Goal: Information Seeking & Learning: Check status

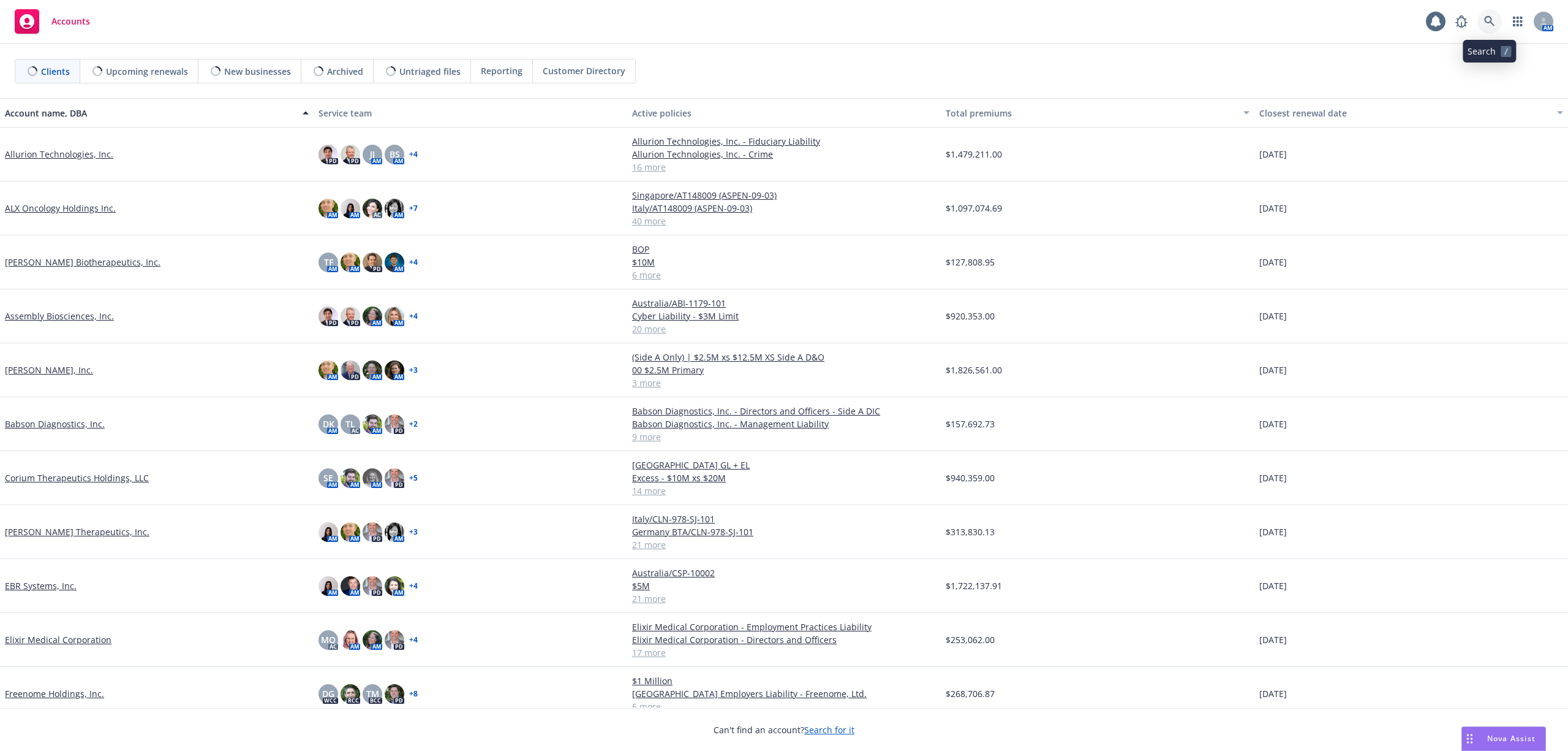
click at [1491, 17] on icon at bounding box center [1489, 21] width 10 height 10
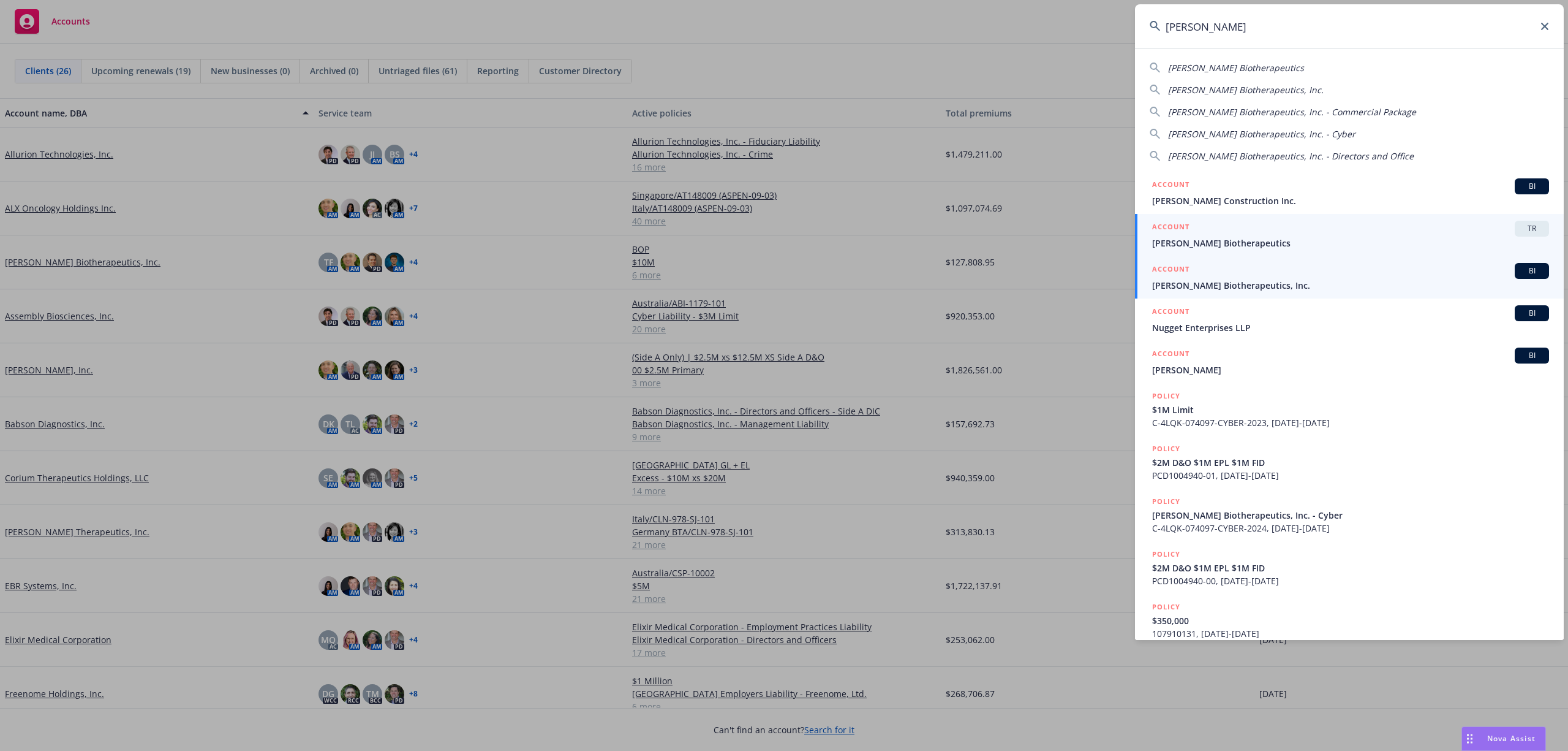
type input "[PERSON_NAME]"
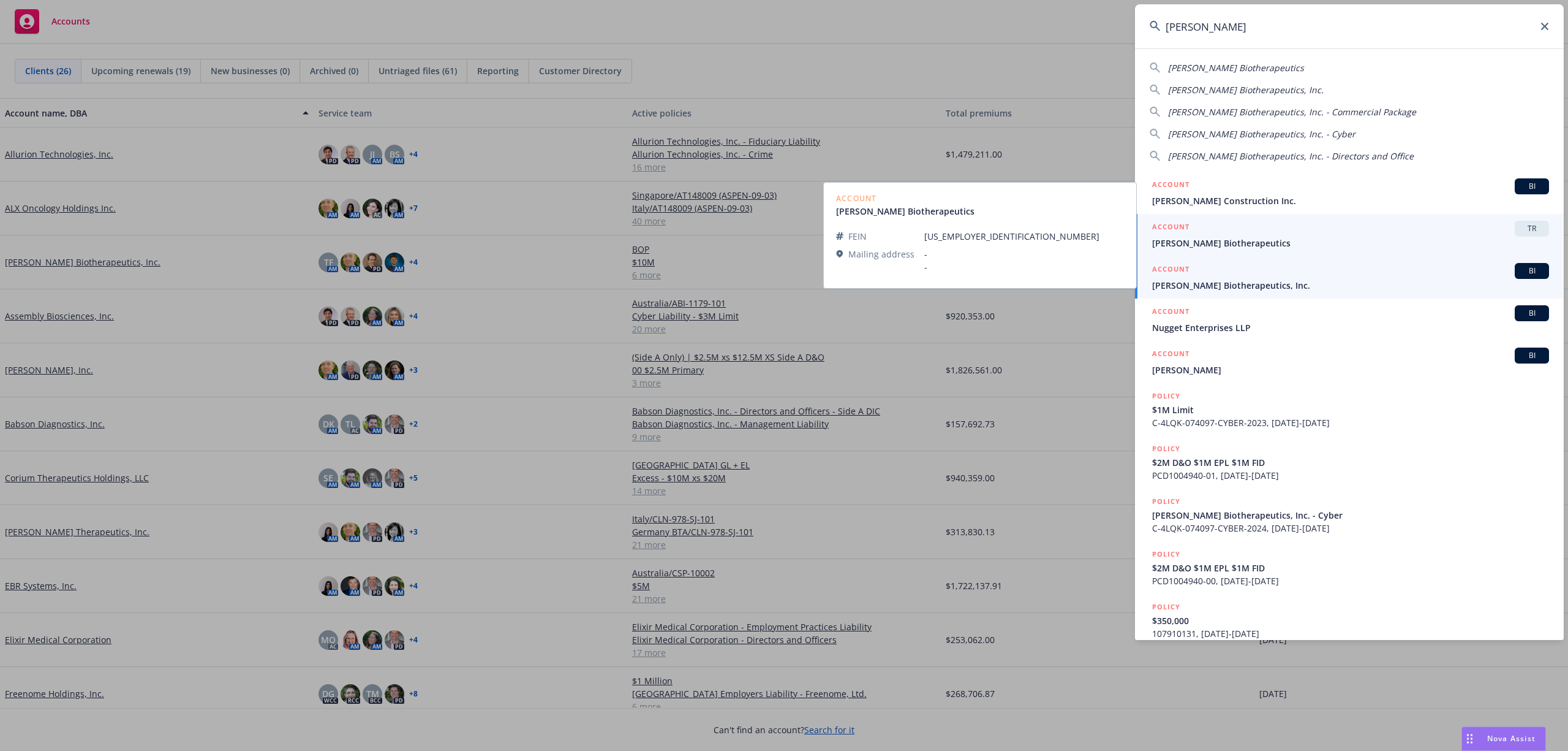
click at [1214, 275] on div "ACCOUNT BI" at bounding box center [1350, 270] width 397 height 16
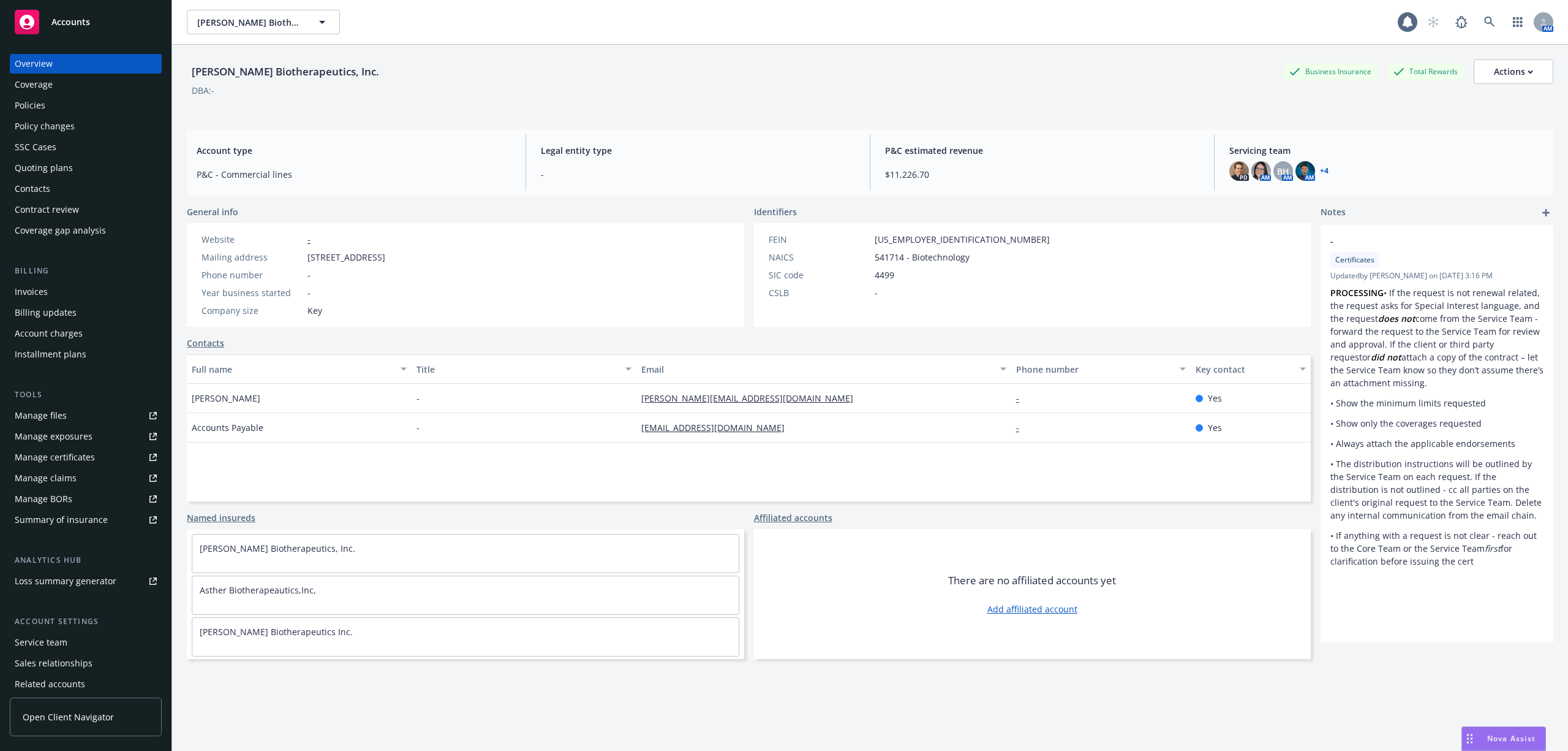
click at [60, 108] on div "Policies" at bounding box center [85, 105] width 142 height 19
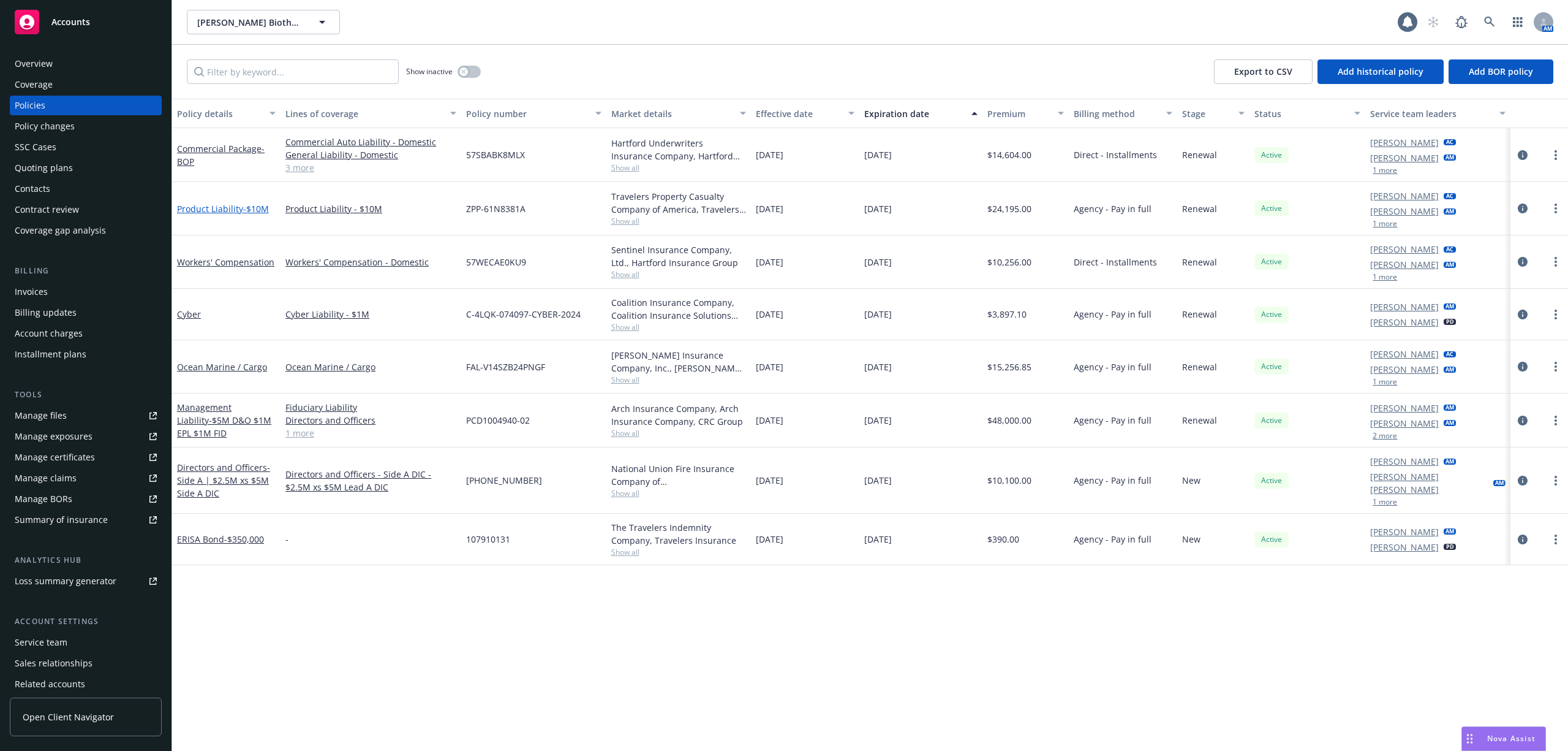
click at [212, 209] on link "Product Liability - $10M" at bounding box center [223, 209] width 92 height 12
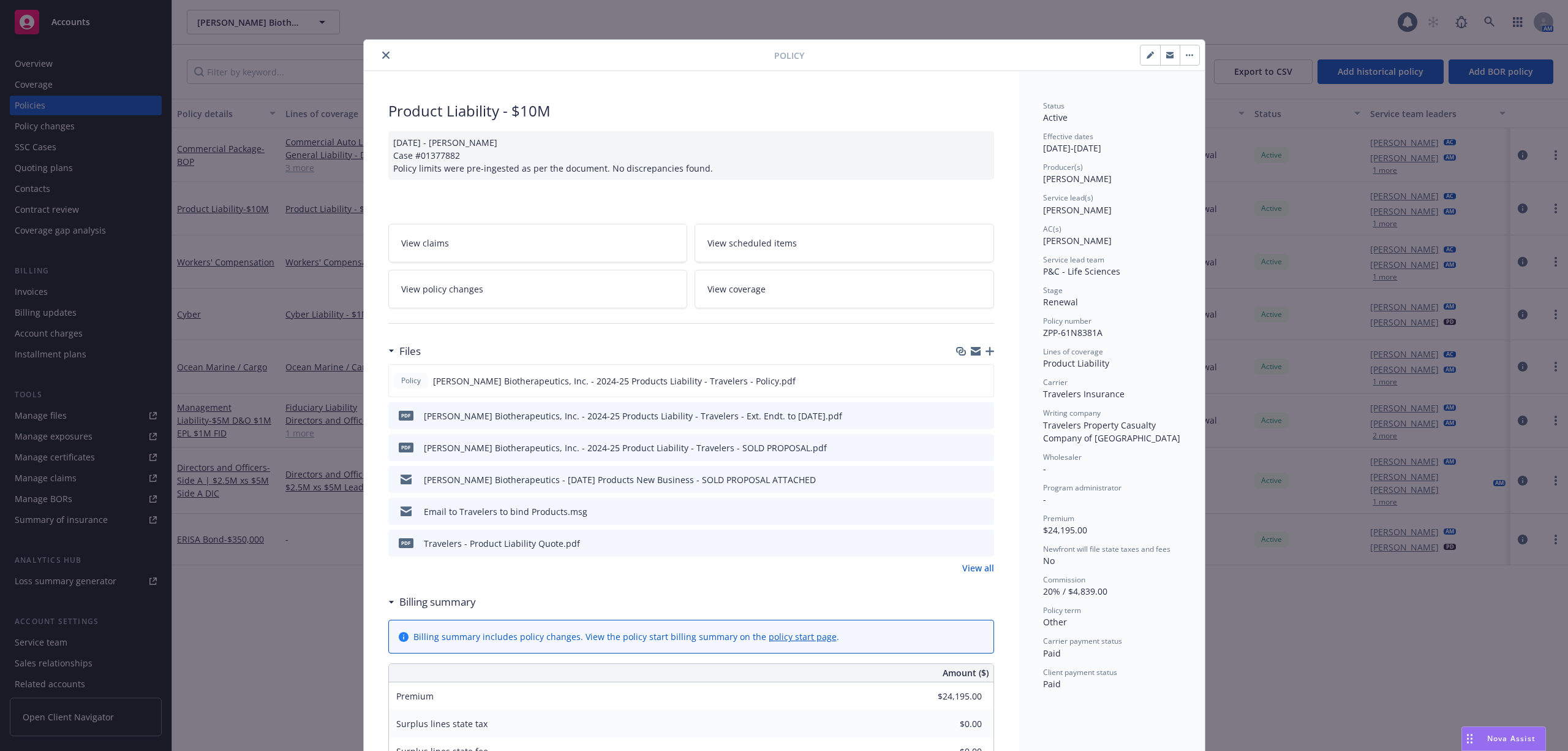
click at [605, 286] on link "View policy changes" at bounding box center [538, 289] width 299 height 39
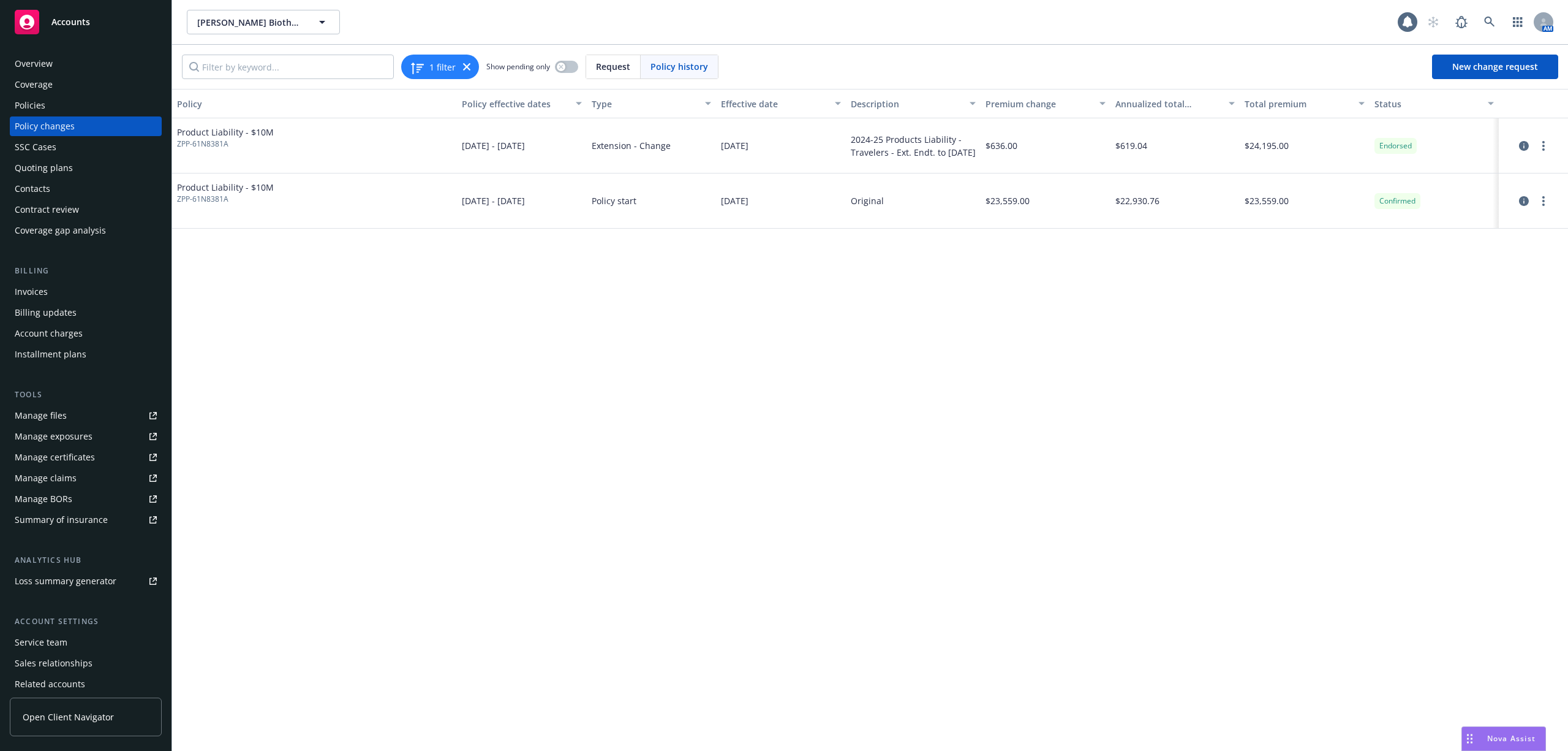
click at [1085, 401] on div "Policy Policy effective dates Type Effective date Description Premium change An…" at bounding box center [870, 420] width 1396 height 661
click at [958, 449] on div "Policy Policy effective dates Type Effective date Description Premium change An…" at bounding box center [870, 420] width 1396 height 661
click at [500, 347] on div "Policy Policy effective dates Type Effective date Description Premium change An…" at bounding box center [870, 420] width 1396 height 661
click at [674, 302] on div "Policy Policy effective dates Type Effective date Description Premium change An…" at bounding box center [870, 420] width 1396 height 661
click at [838, 383] on div "Policy Policy effective dates Type Effective date Description Premium change An…" at bounding box center [870, 420] width 1396 height 661
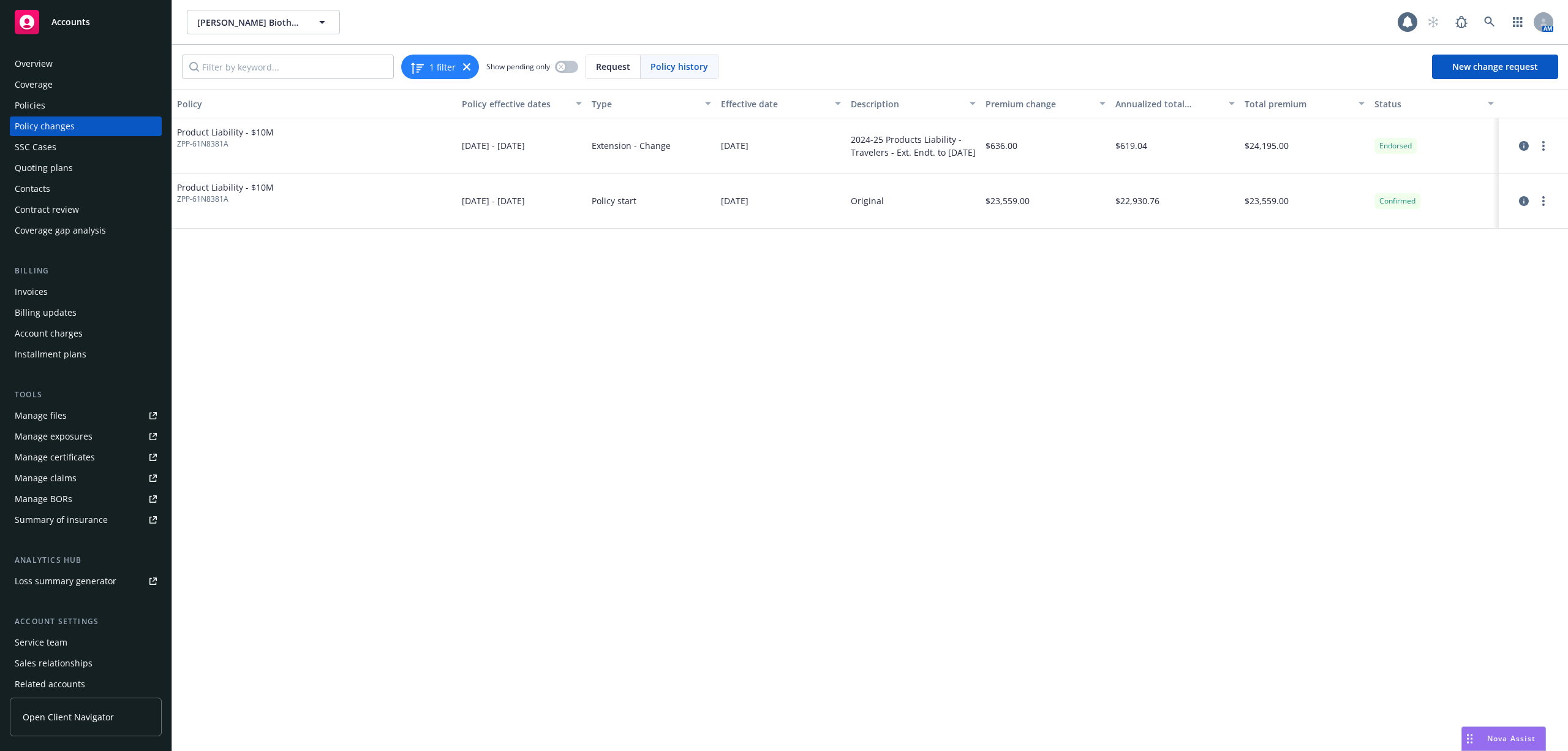
click at [703, 398] on div "Policy Policy effective dates Type Effective date Description Premium change An…" at bounding box center [870, 420] width 1396 height 661
click at [393, 443] on div "Policy Policy effective dates Type Effective date Description Premium change An…" at bounding box center [870, 420] width 1396 height 661
click at [745, 348] on div "Policy Policy effective dates Type Effective date Description Premium change An…" at bounding box center [870, 420] width 1396 height 661
click at [719, 329] on div "Policy Policy effective dates Type Effective date Description Premium change An…" at bounding box center [870, 420] width 1396 height 661
click at [892, 305] on div "Policy Policy effective dates Type Effective date Description Premium change An…" at bounding box center [870, 420] width 1396 height 661
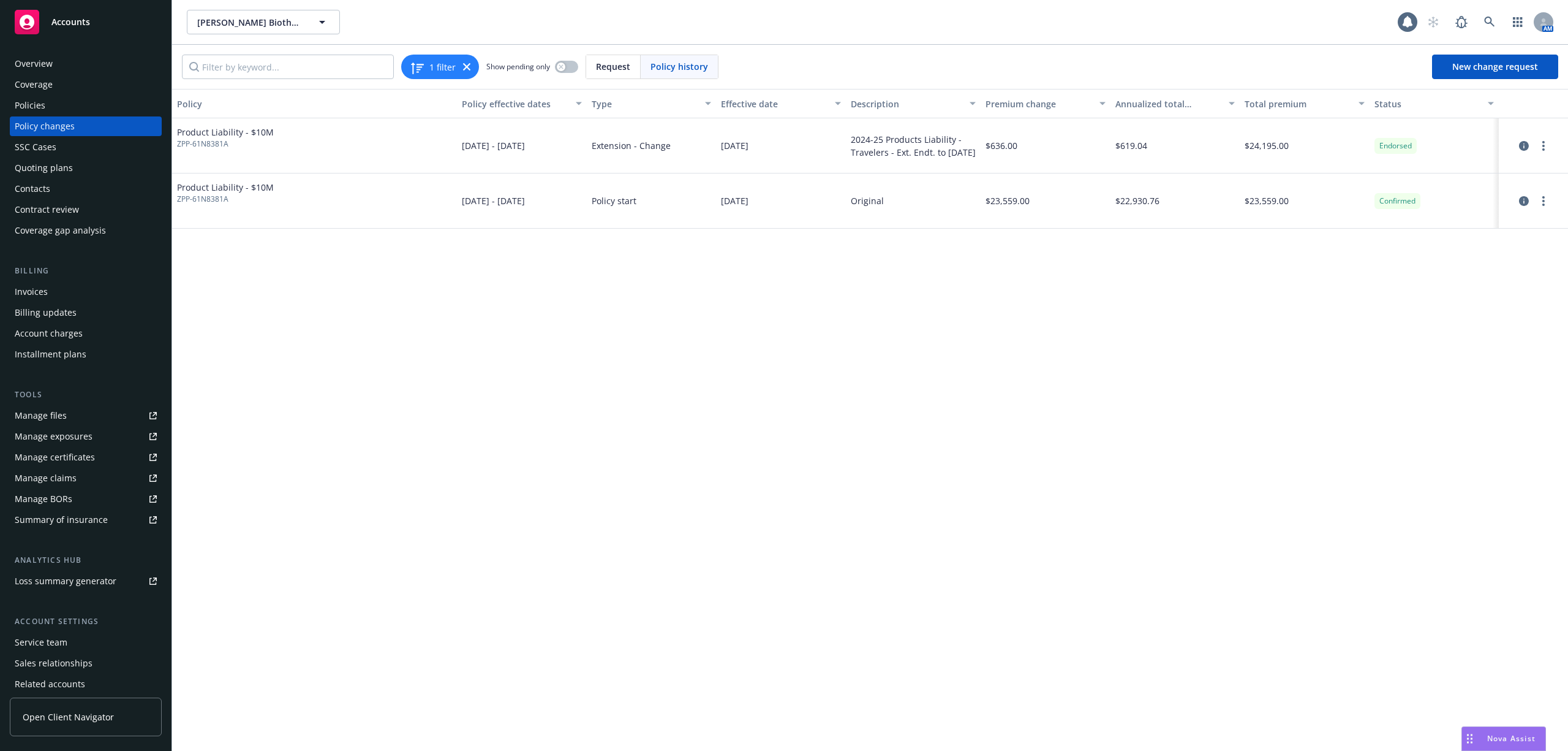
click at [665, 442] on div "Policy Policy effective dates Type Effective date Description Premium change An…" at bounding box center [870, 420] width 1396 height 661
click at [1134, 356] on div "Policy Policy effective dates Type Effective date Description Premium change An…" at bounding box center [870, 420] width 1396 height 661
click at [1485, 23] on icon at bounding box center [1489, 22] width 11 height 11
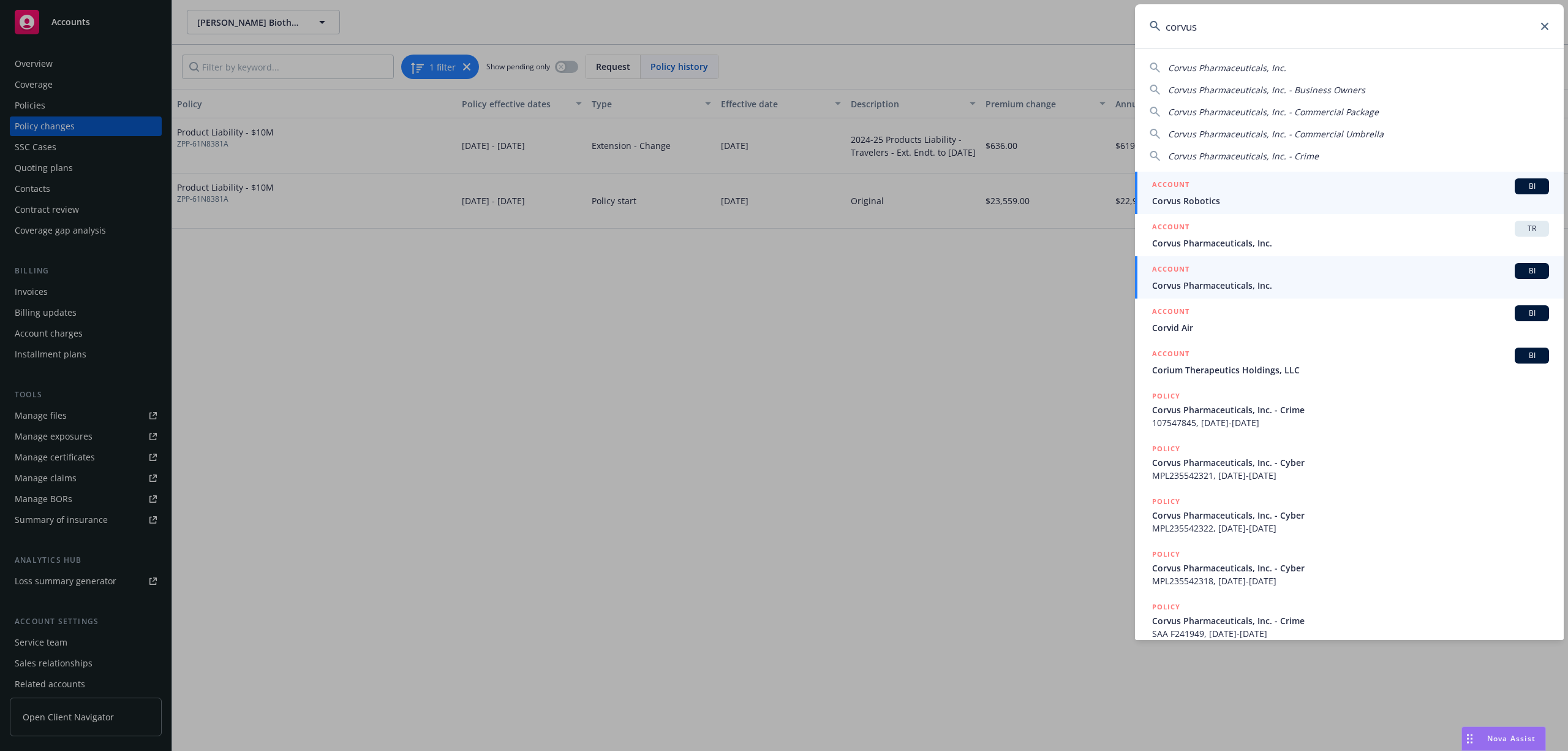
type input "corvus"
click at [1201, 286] on span "Corvus Pharmaceuticals, Inc." at bounding box center [1350, 285] width 397 height 13
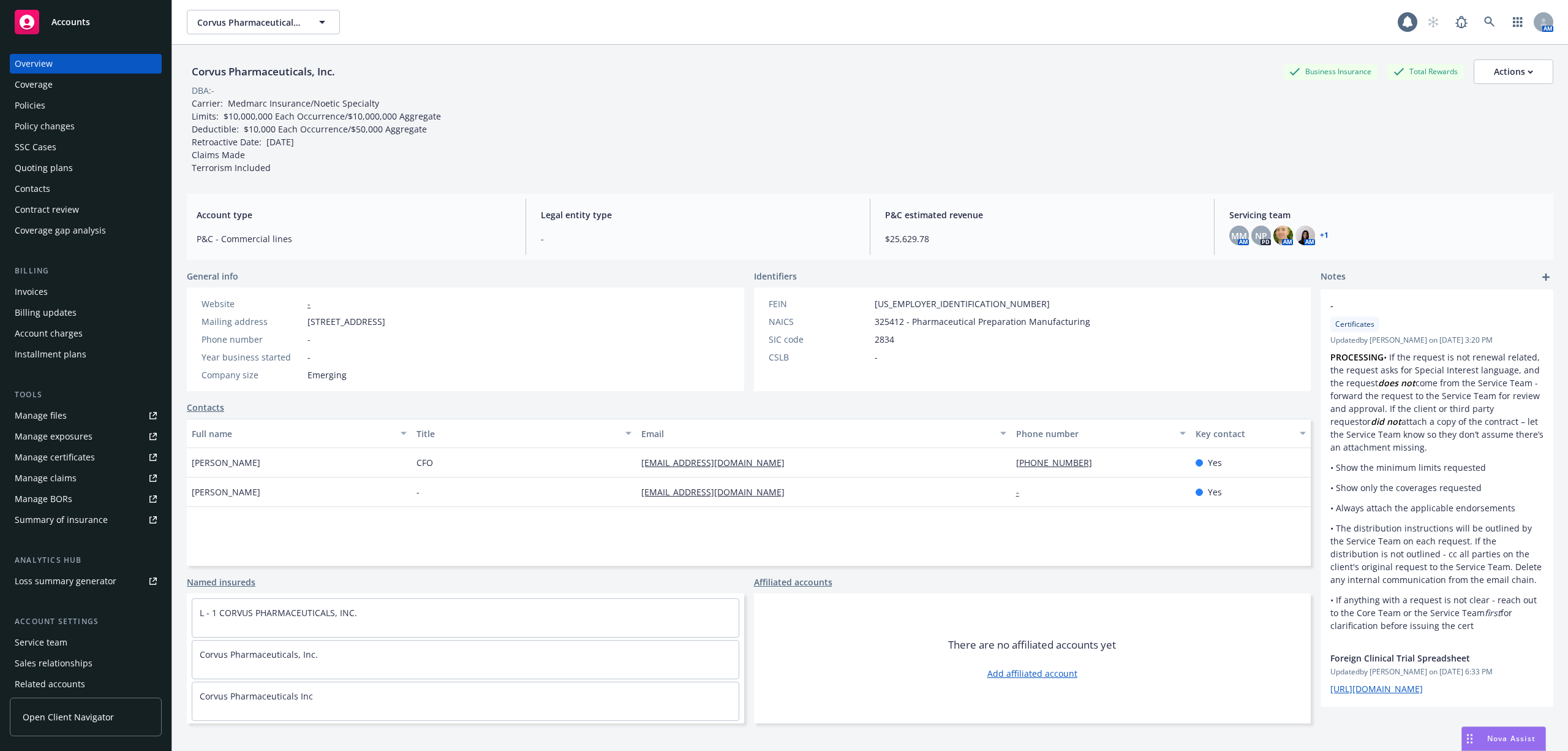
click at [54, 97] on div "Policies" at bounding box center [85, 105] width 142 height 19
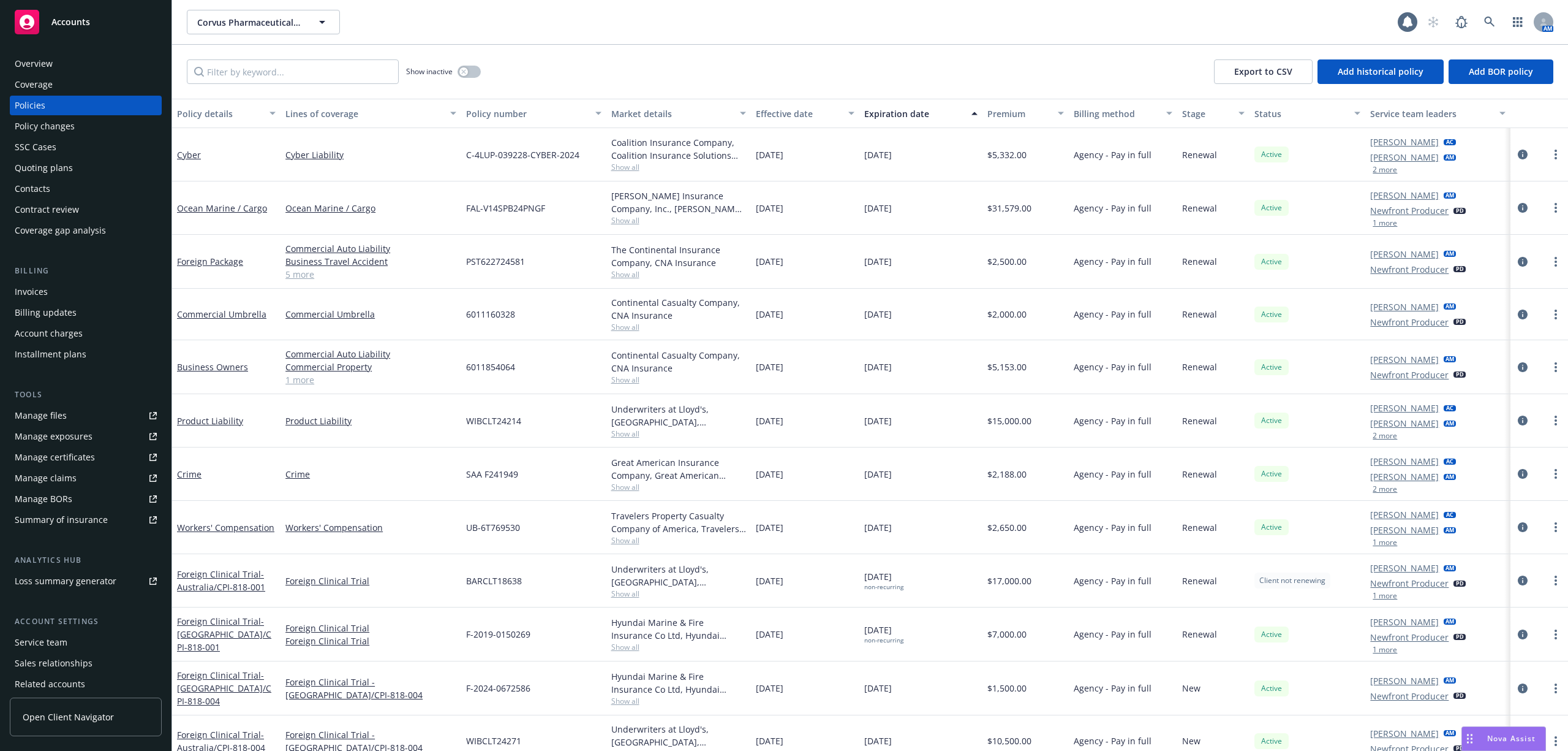
click at [38, 121] on div "Policy changes" at bounding box center [45, 126] width 60 height 19
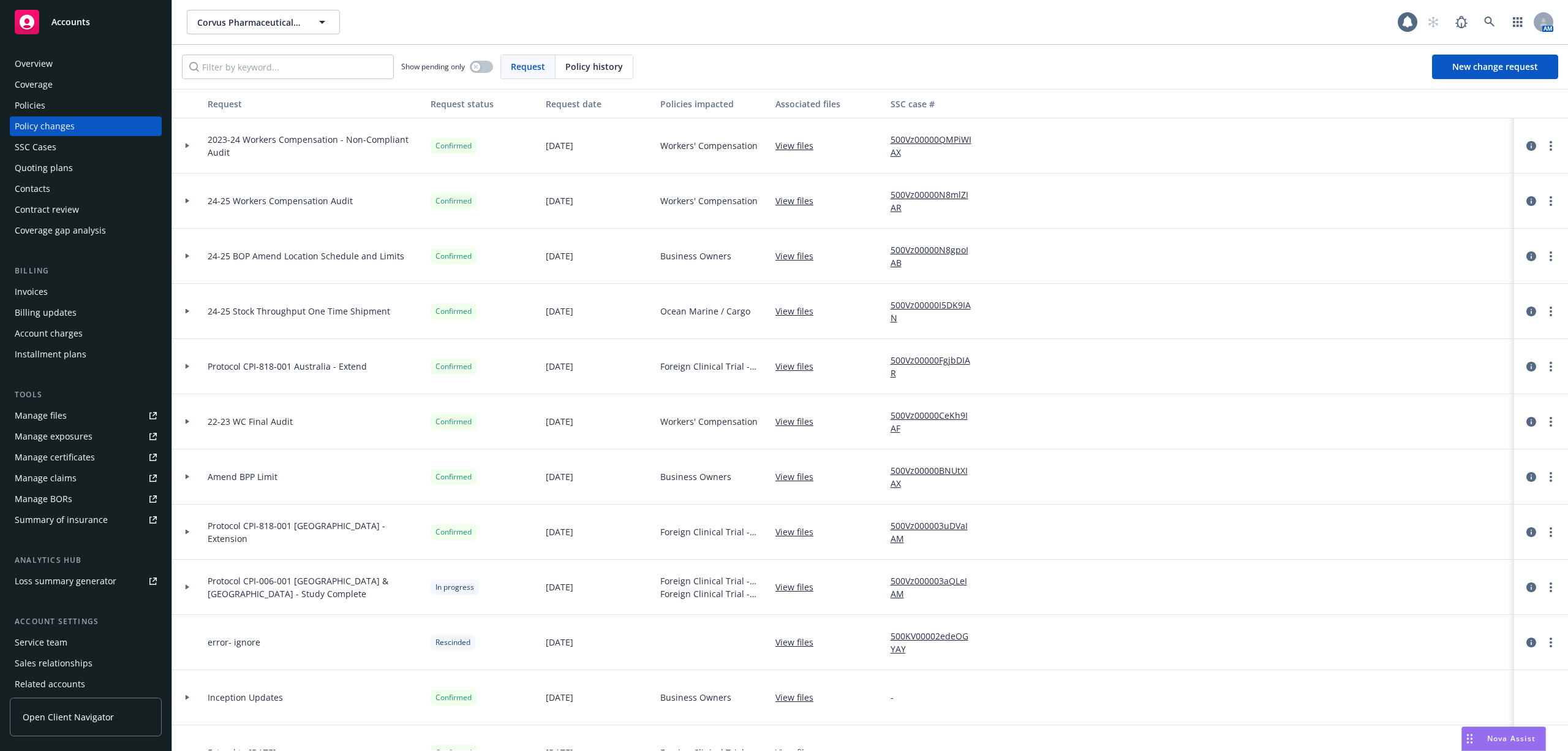
click at [189, 143] on icon at bounding box center [187, 146] width 5 height 4
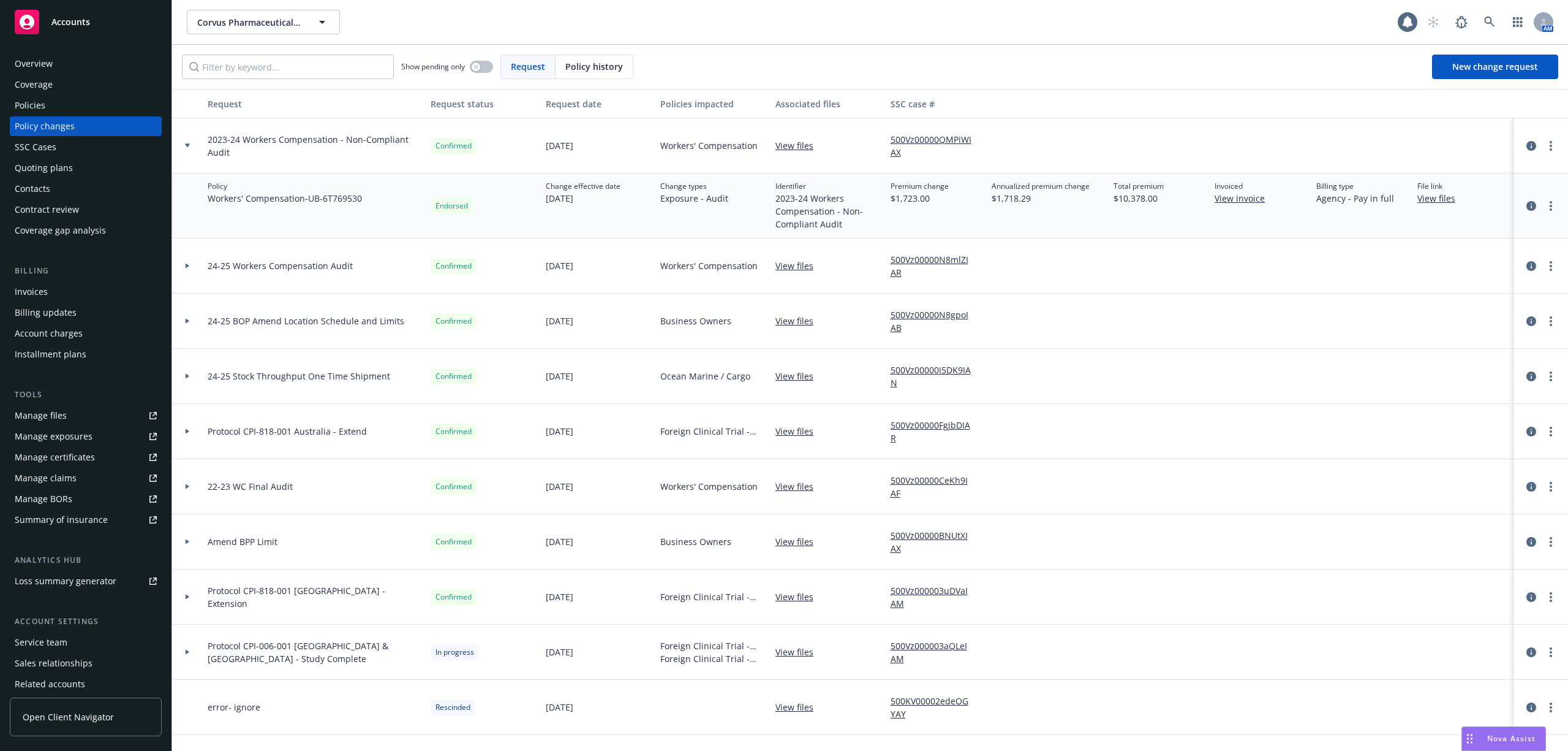
click at [788, 151] on link "View files" at bounding box center [800, 145] width 48 height 13
click at [1544, 204] on link "more" at bounding box center [1551, 206] width 15 height 15
click at [1398, 295] on link "Edit billing info" at bounding box center [1440, 305] width 210 height 25
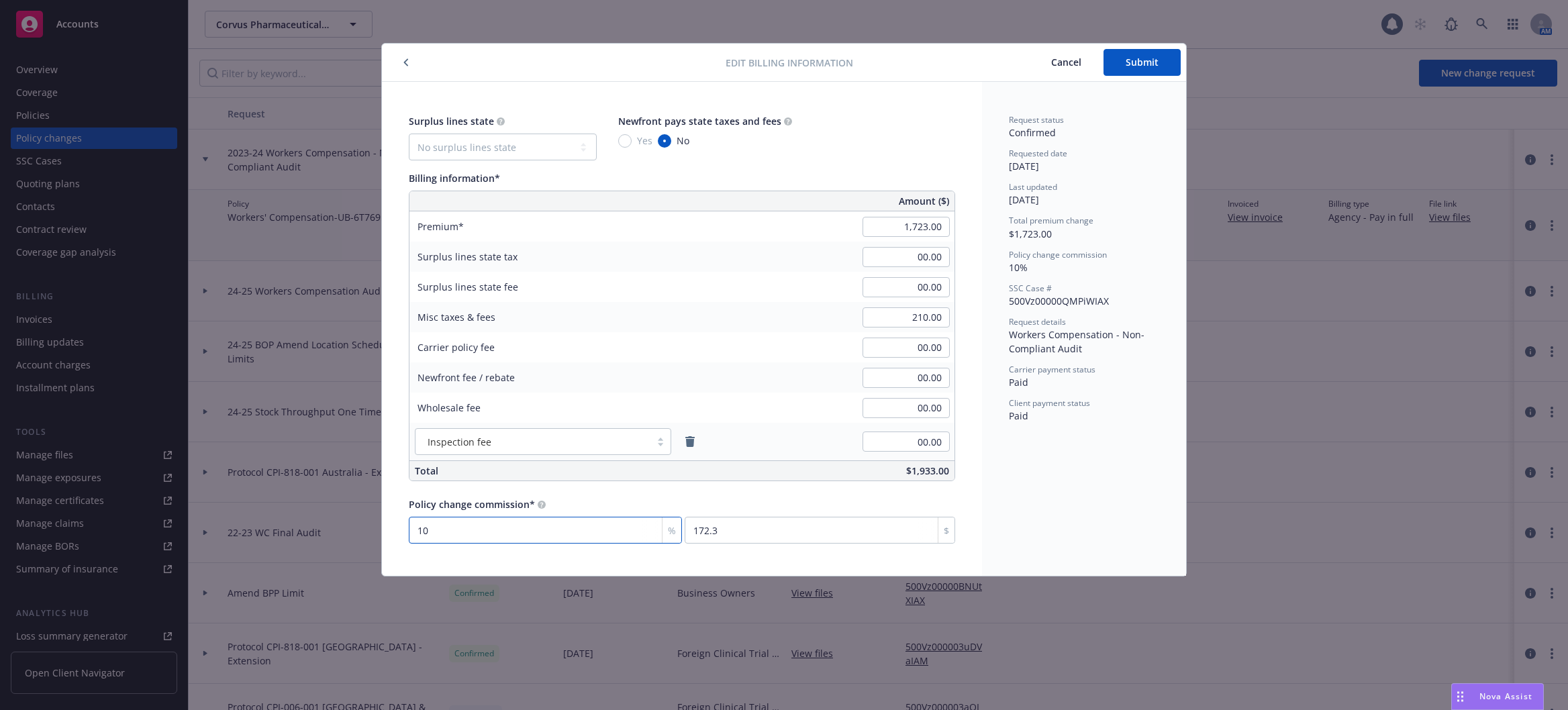
click at [626, 527] on input "10" at bounding box center [546, 529] width 273 height 27
click at [1069, 494] on div "Request status Confirmed Requested date [DATE] Last updated [DATE] Total premiu…" at bounding box center [1083, 329] width 204 height 494
click at [433, 526] on input "10" at bounding box center [546, 529] width 273 height 27
type input "0"
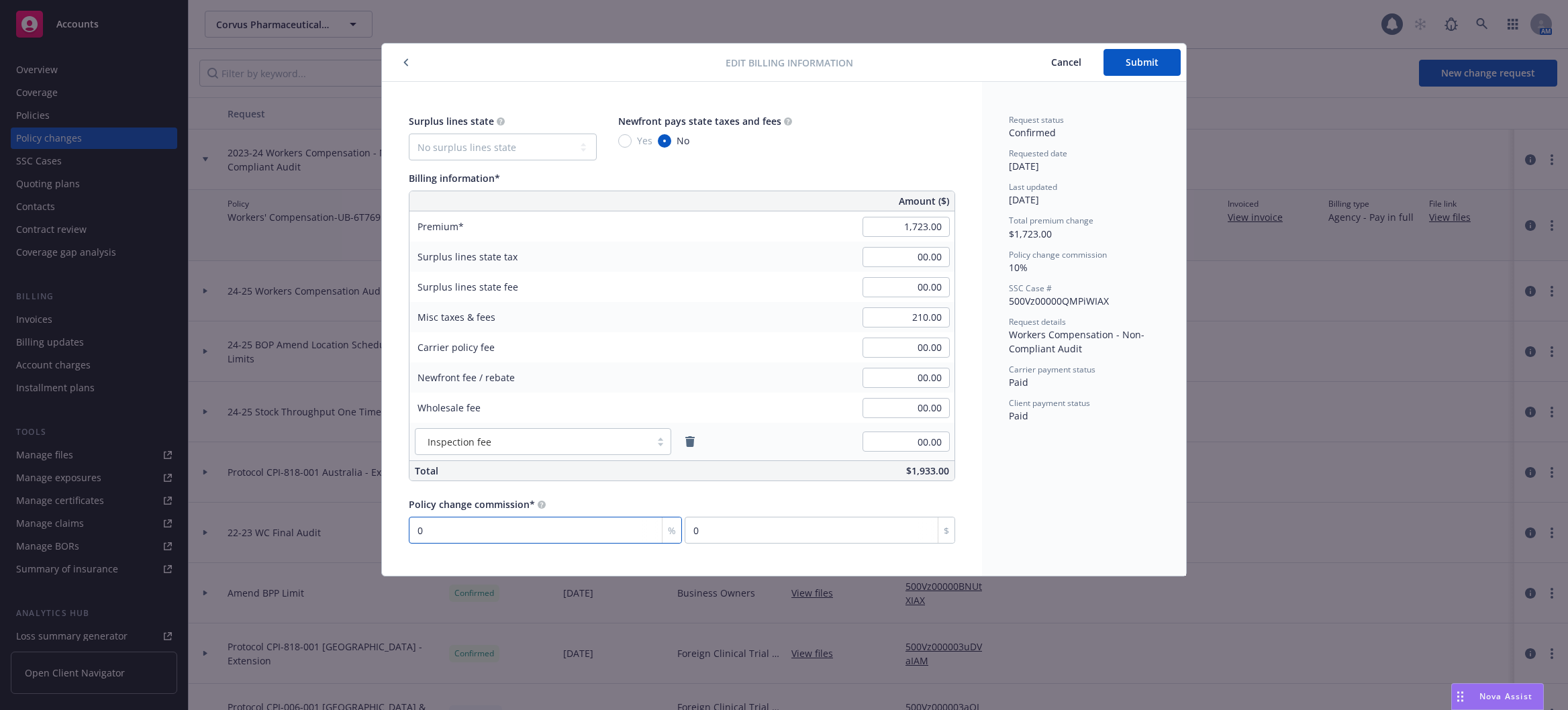
type input "01"
type input "17.23"
type input "010"
type input "172.3"
type input "01"
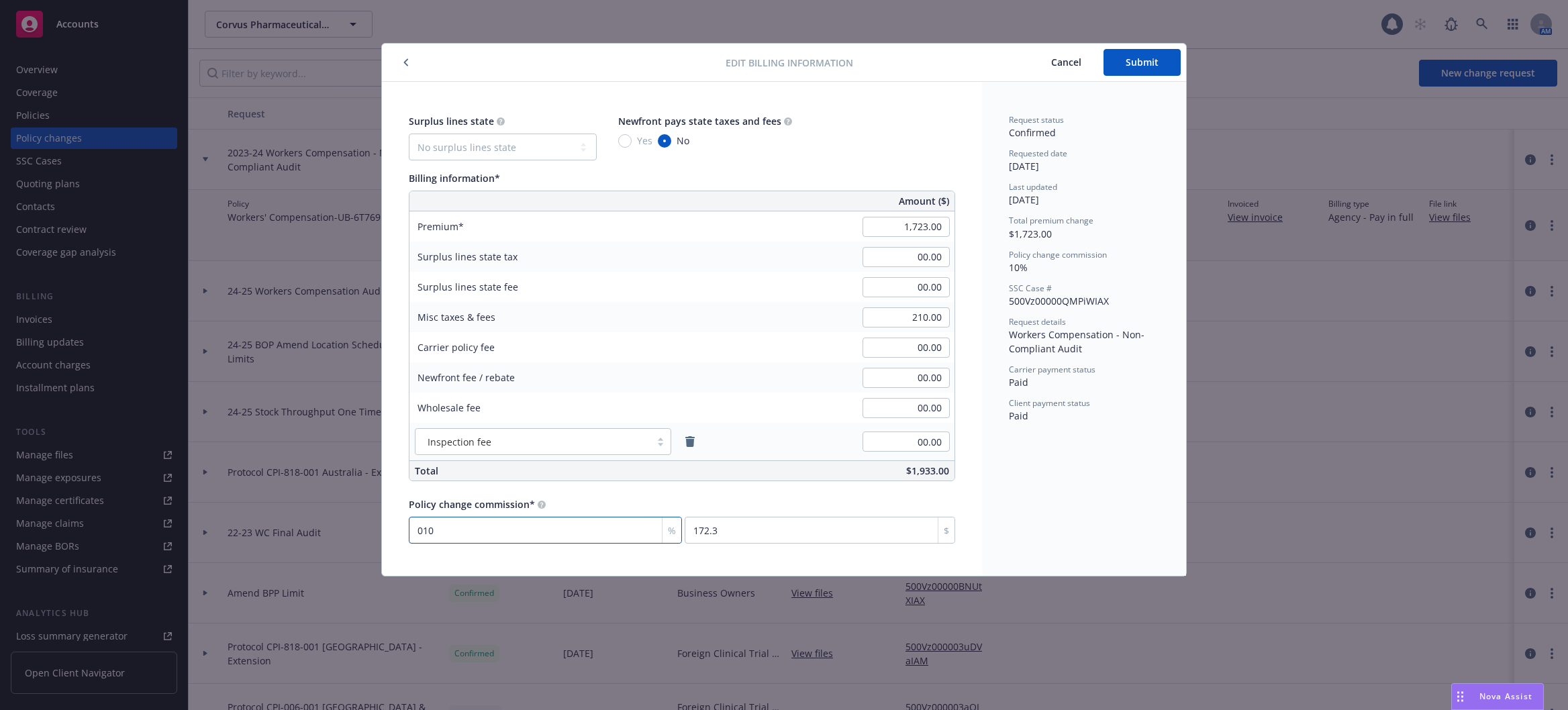
type input "17.23"
type input "0"
type input "01"
type input "17.23"
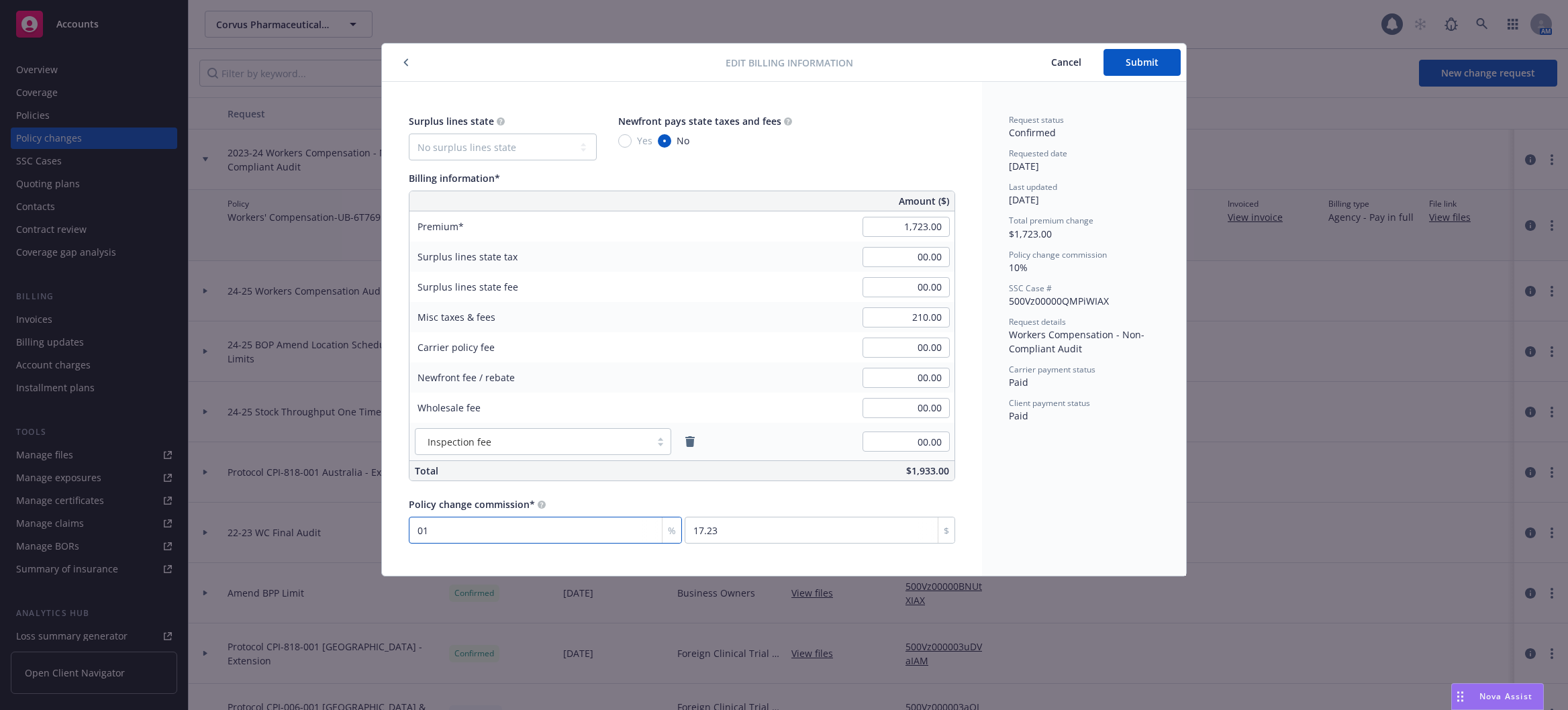
type input "010"
type input "172.3"
click at [602, 506] on div "Policy change commission*" at bounding box center [682, 503] width 547 height 14
click at [513, 541] on input "010" at bounding box center [546, 529] width 273 height 27
click at [778, 532] on input "172.3" at bounding box center [820, 529] width 271 height 27
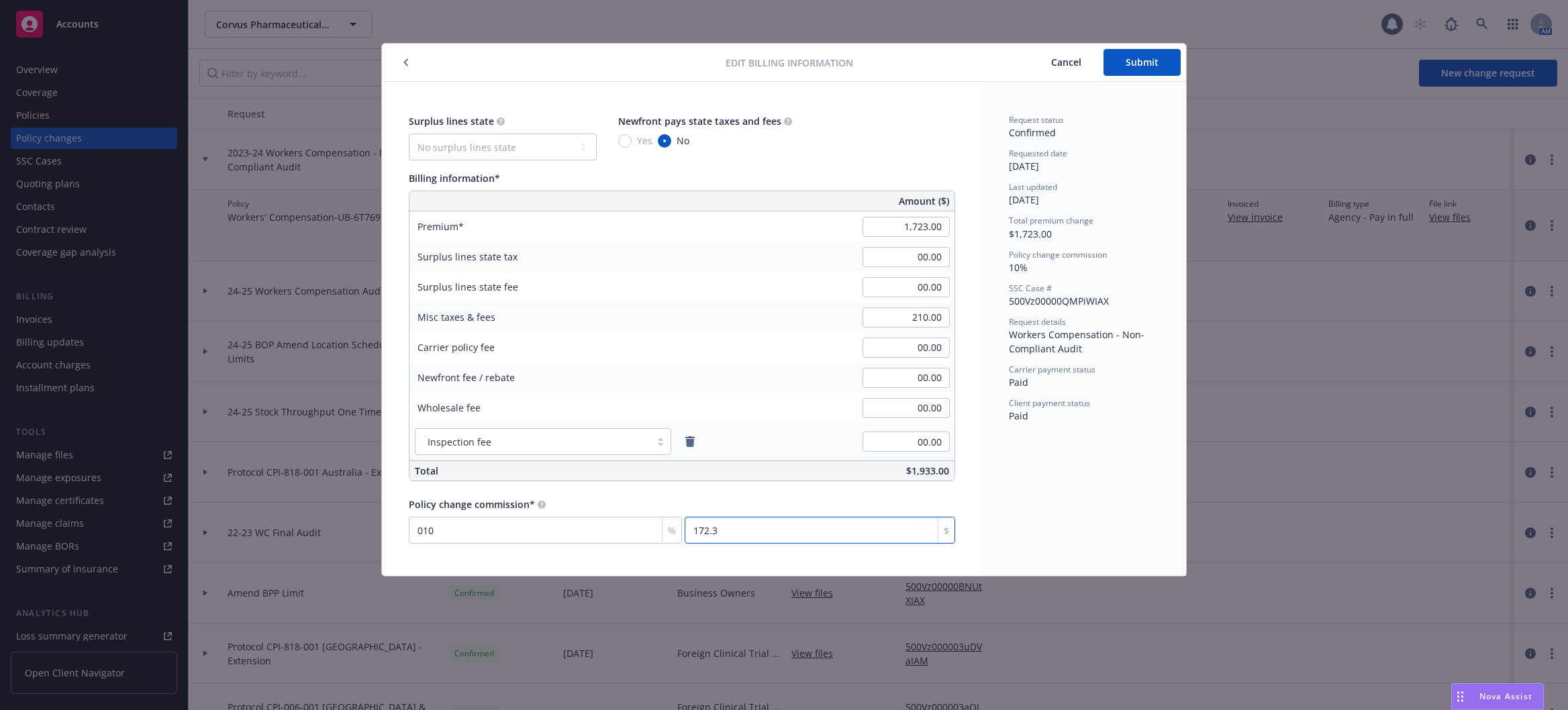
click at [716, 535] on input "172.3" at bounding box center [820, 529] width 271 height 27
drag, startPoint x: 721, startPoint y: 532, endPoint x: 685, endPoint y: 542, distance: 37.4
click at [685, 542] on input "172.3" at bounding box center [820, 529] width 271 height 27
type input "0"
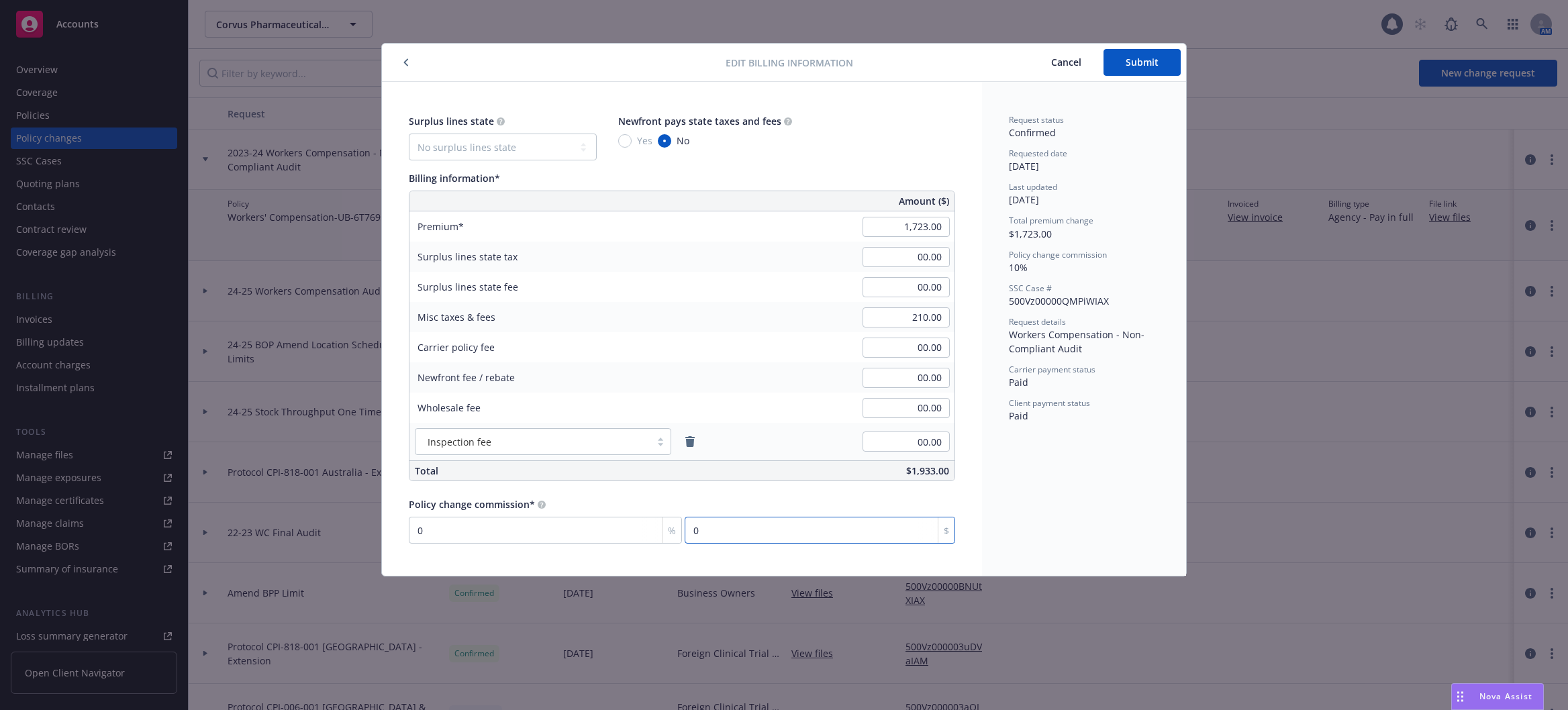
type input "0.116"
type input "02"
type input "1.277"
type input "022"
type input "13.001"
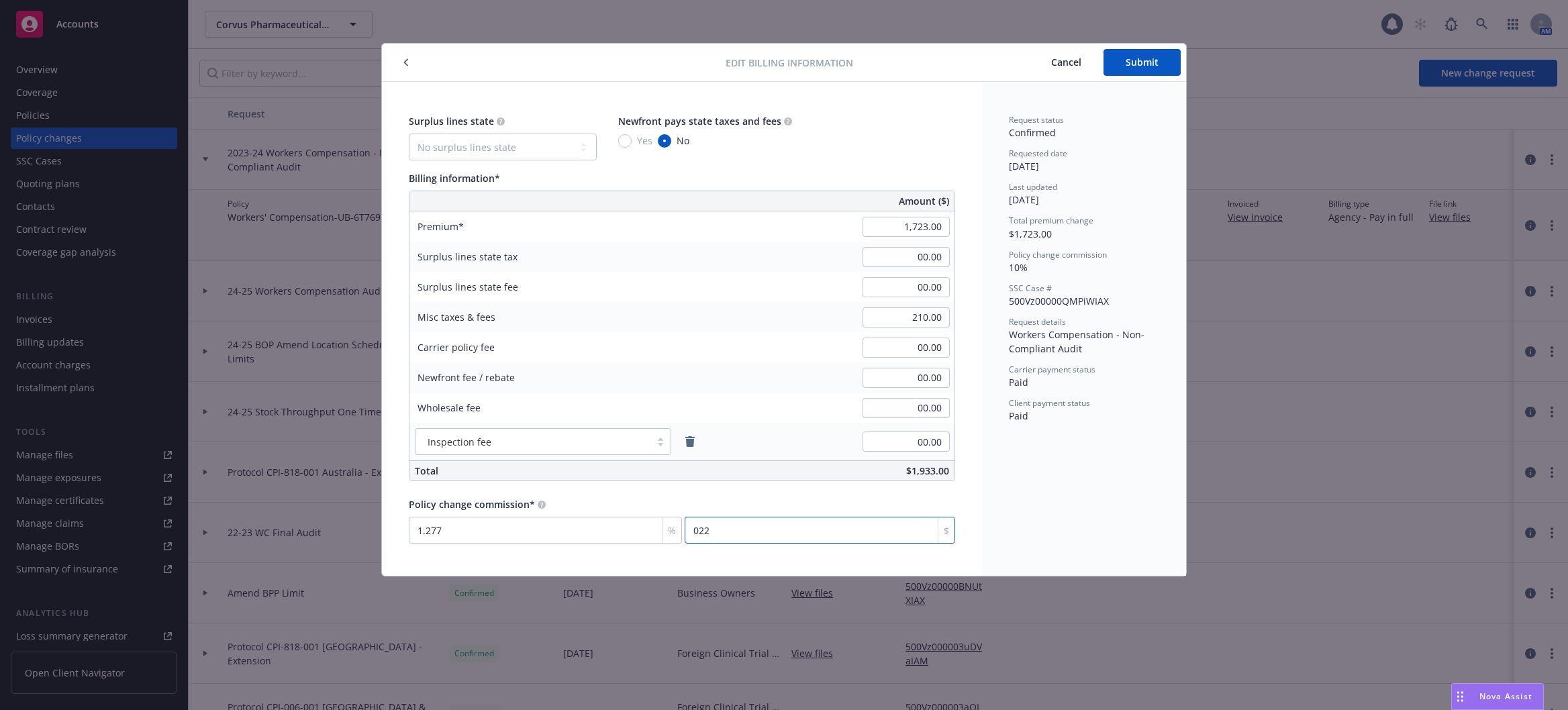
type input "0224"
type input "1.277"
type input "022"
type input "0.116"
type input "02"
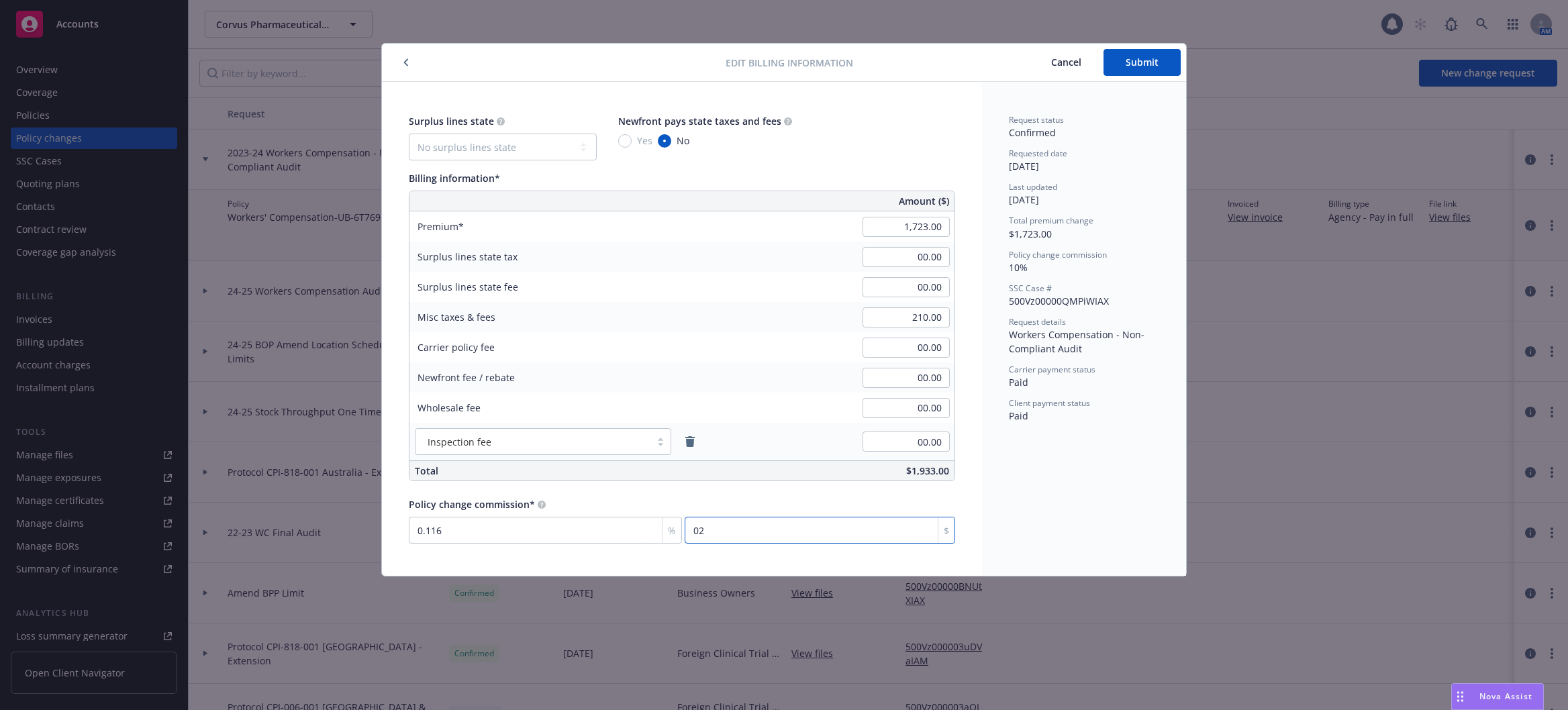
type input "0"
type input "0.116"
type input "02"
type input "1.277"
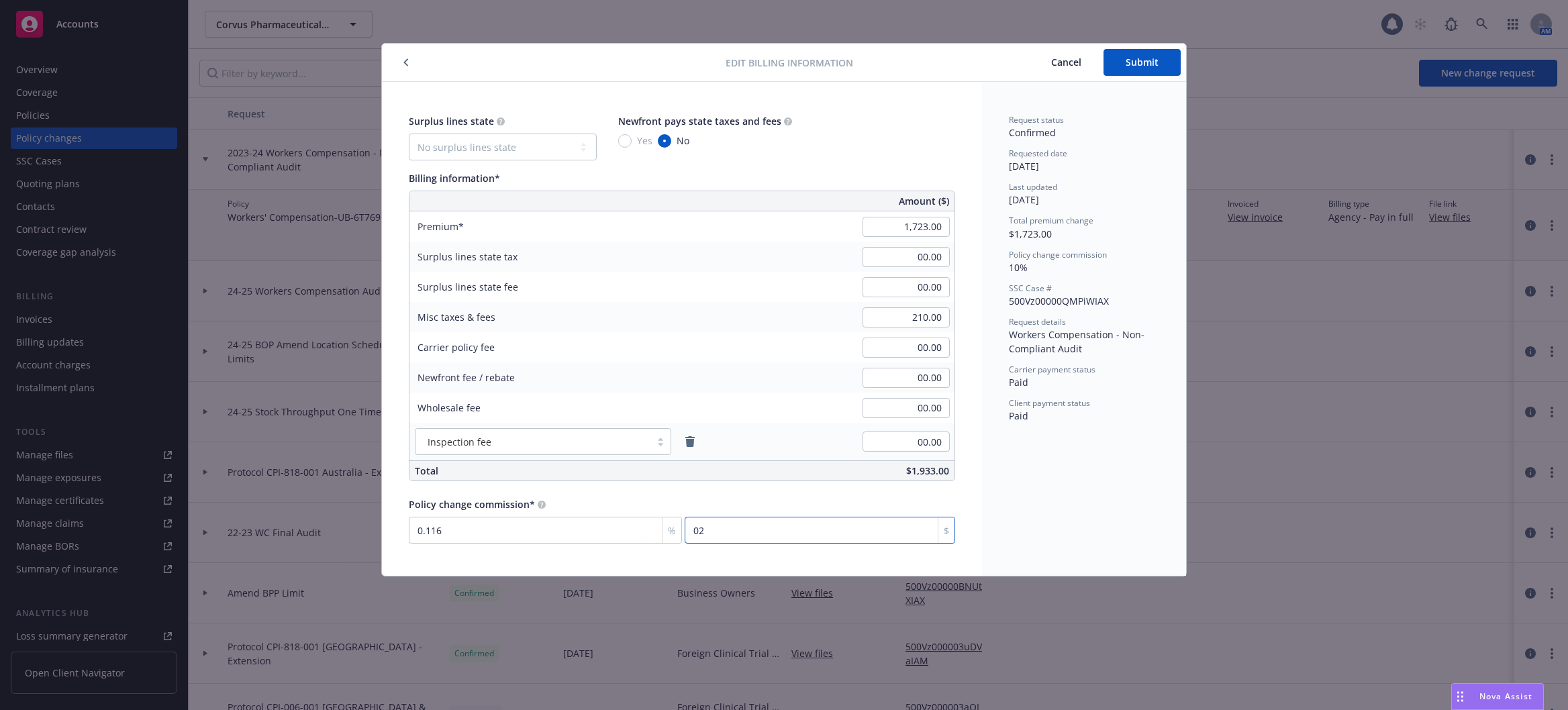
type input "022"
type input "1.3"
type input "022.4"
type input "1.277"
type input "022"
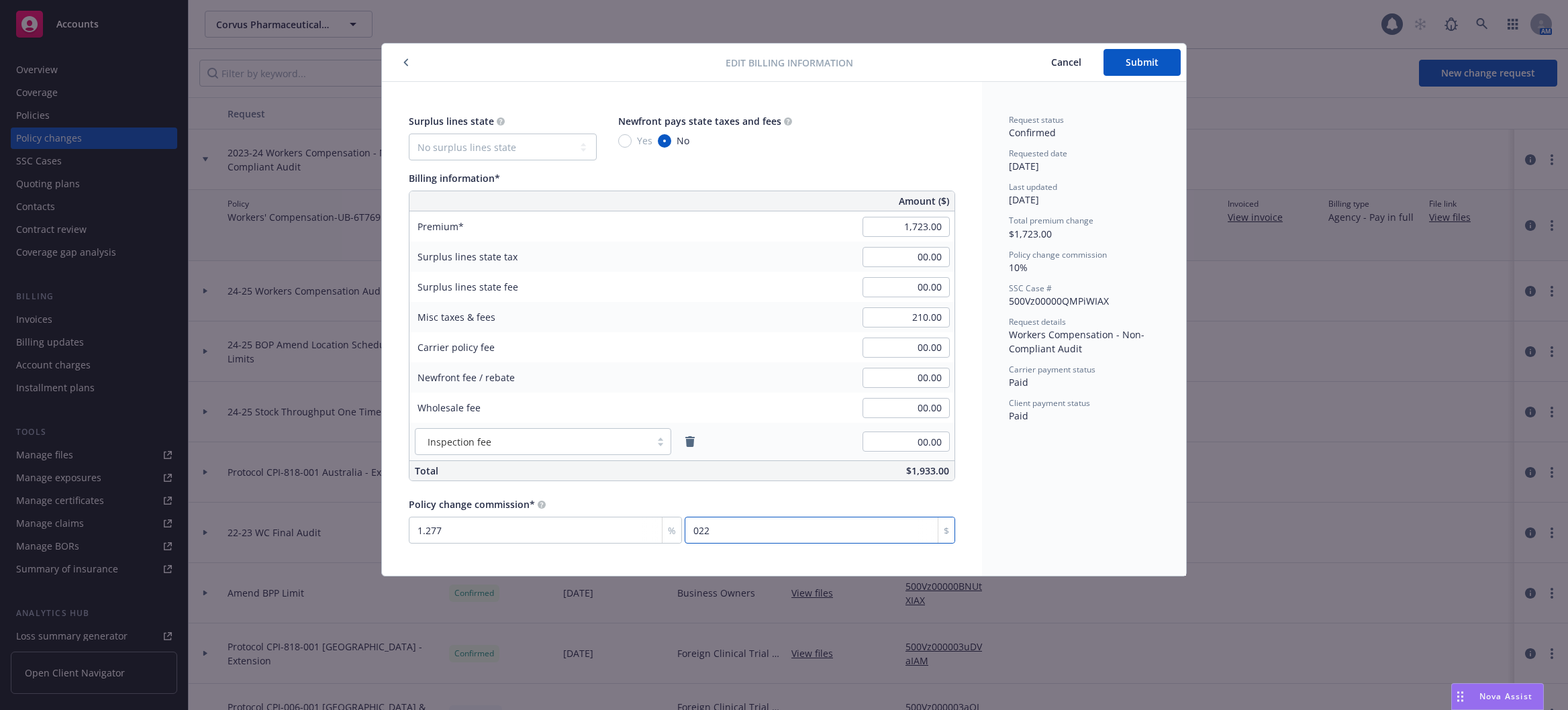
type input "0.116"
type input "02"
type input "0"
click at [1079, 489] on div "Request status Confirmed Requested date [DATE] Last updated [DATE] Total premiu…" at bounding box center [1083, 329] width 204 height 494
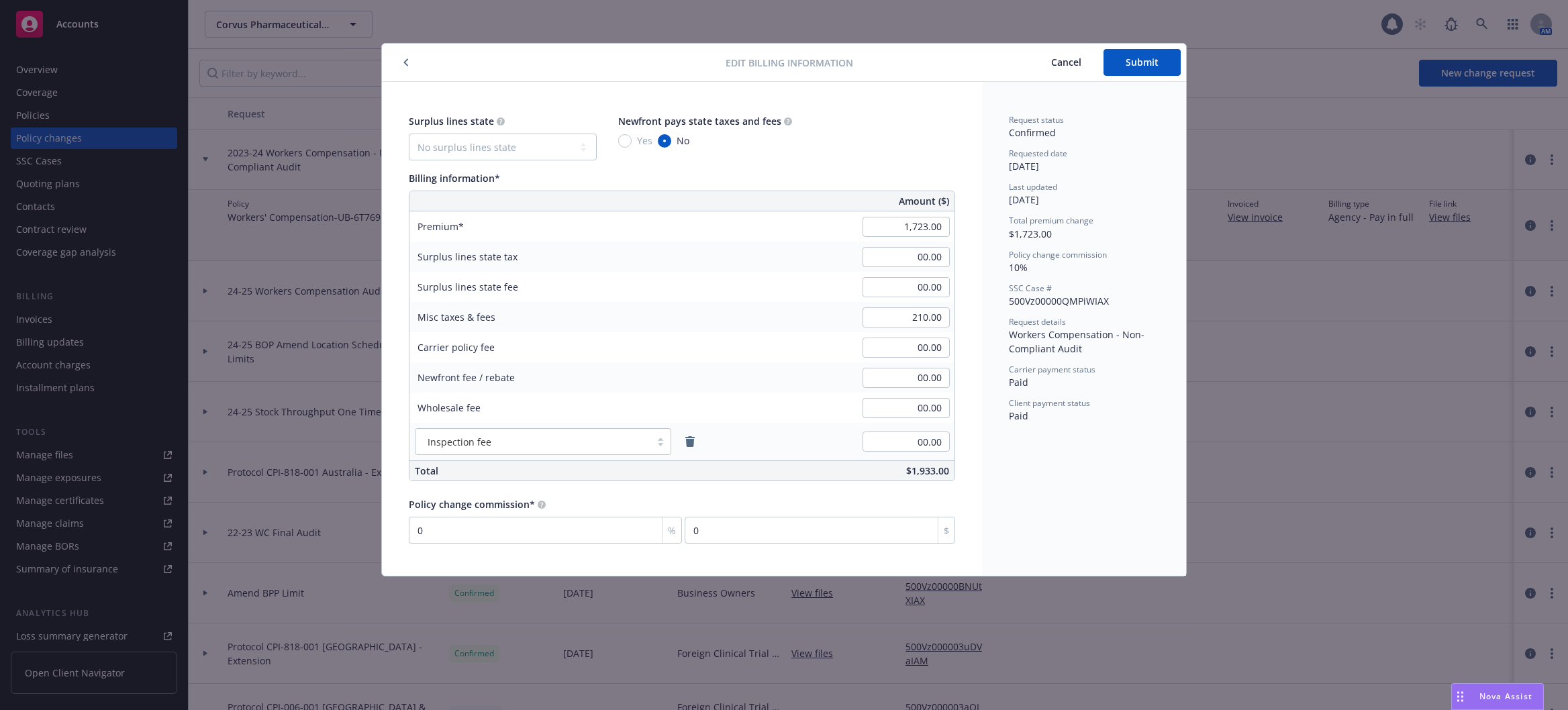
click at [1056, 518] on div "Request status Confirmed Requested date [DATE] Last updated [DATE] Total premiu…" at bounding box center [1083, 329] width 204 height 494
click at [1138, 71] on button "Submit" at bounding box center [1142, 62] width 77 height 27
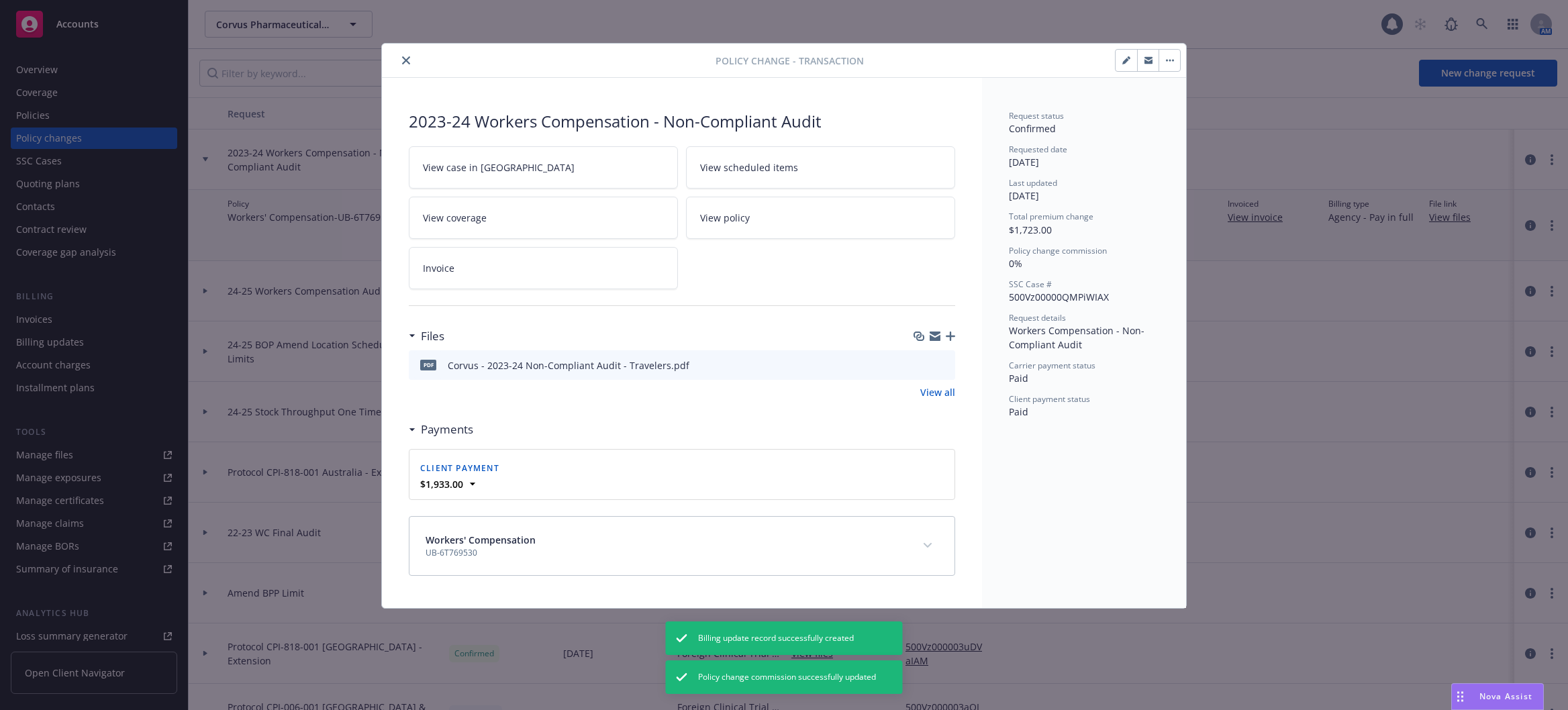
click at [408, 64] on icon "close" at bounding box center [406, 60] width 8 height 8
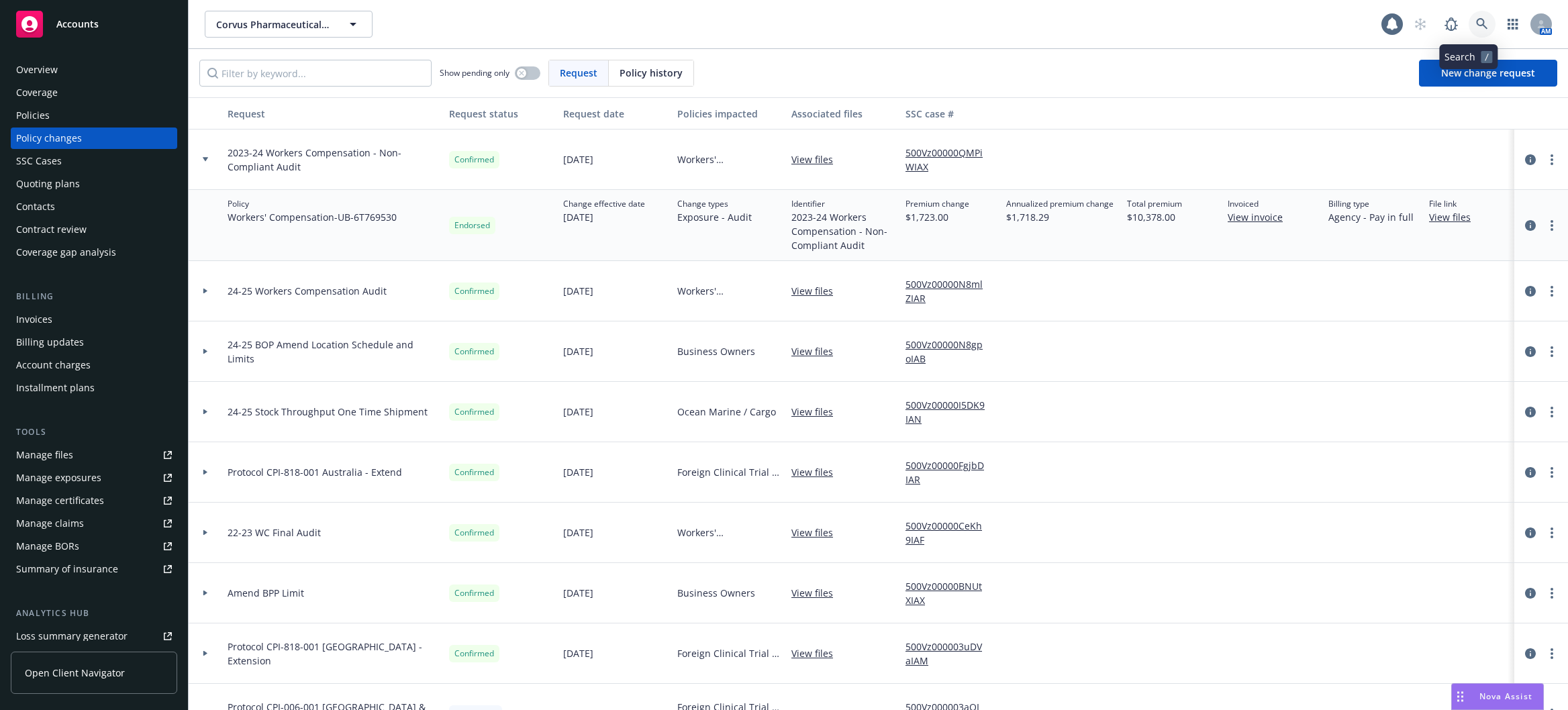
click at [1468, 20] on link at bounding box center [1481, 24] width 27 height 27
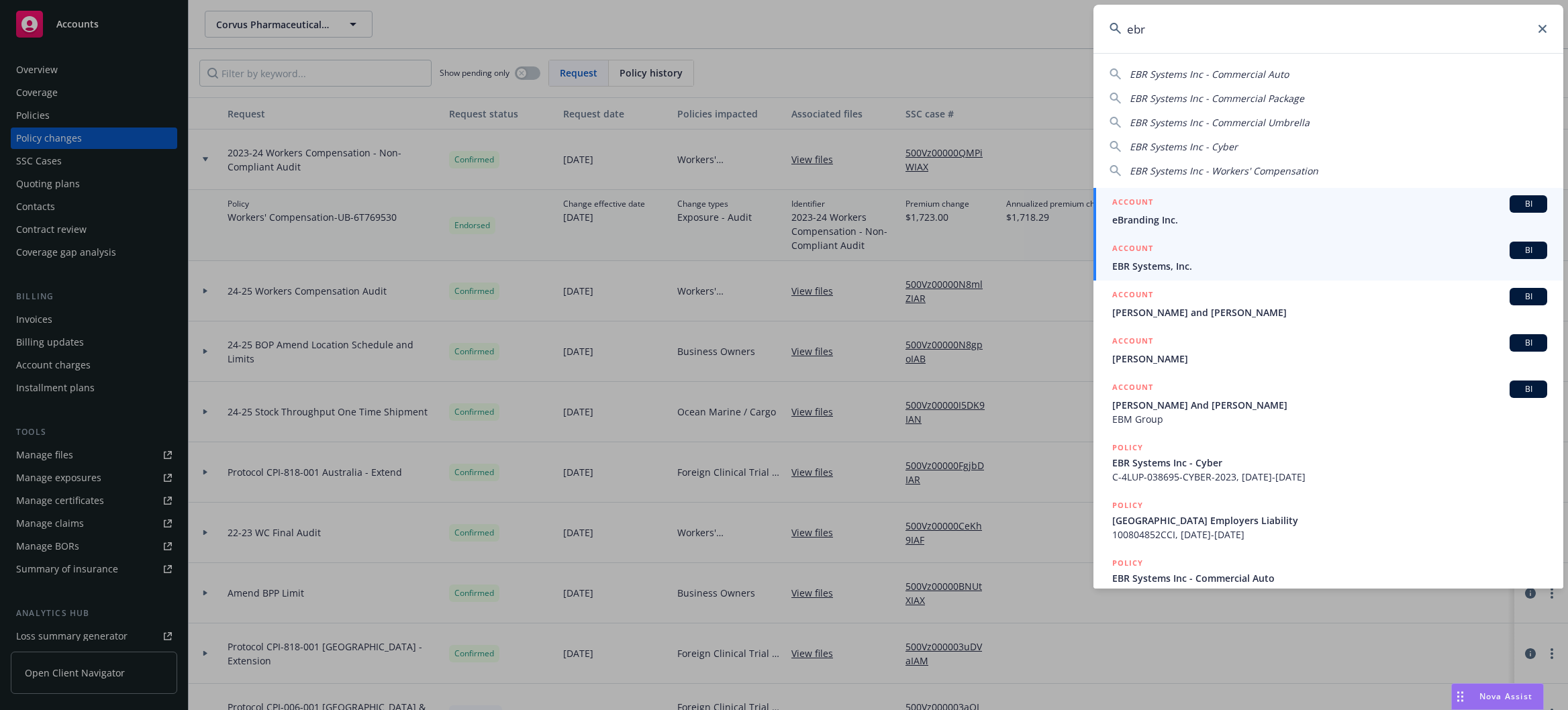
type input "ebr"
click at [1206, 258] on div "ACCOUNT BI" at bounding box center [1329, 250] width 435 height 17
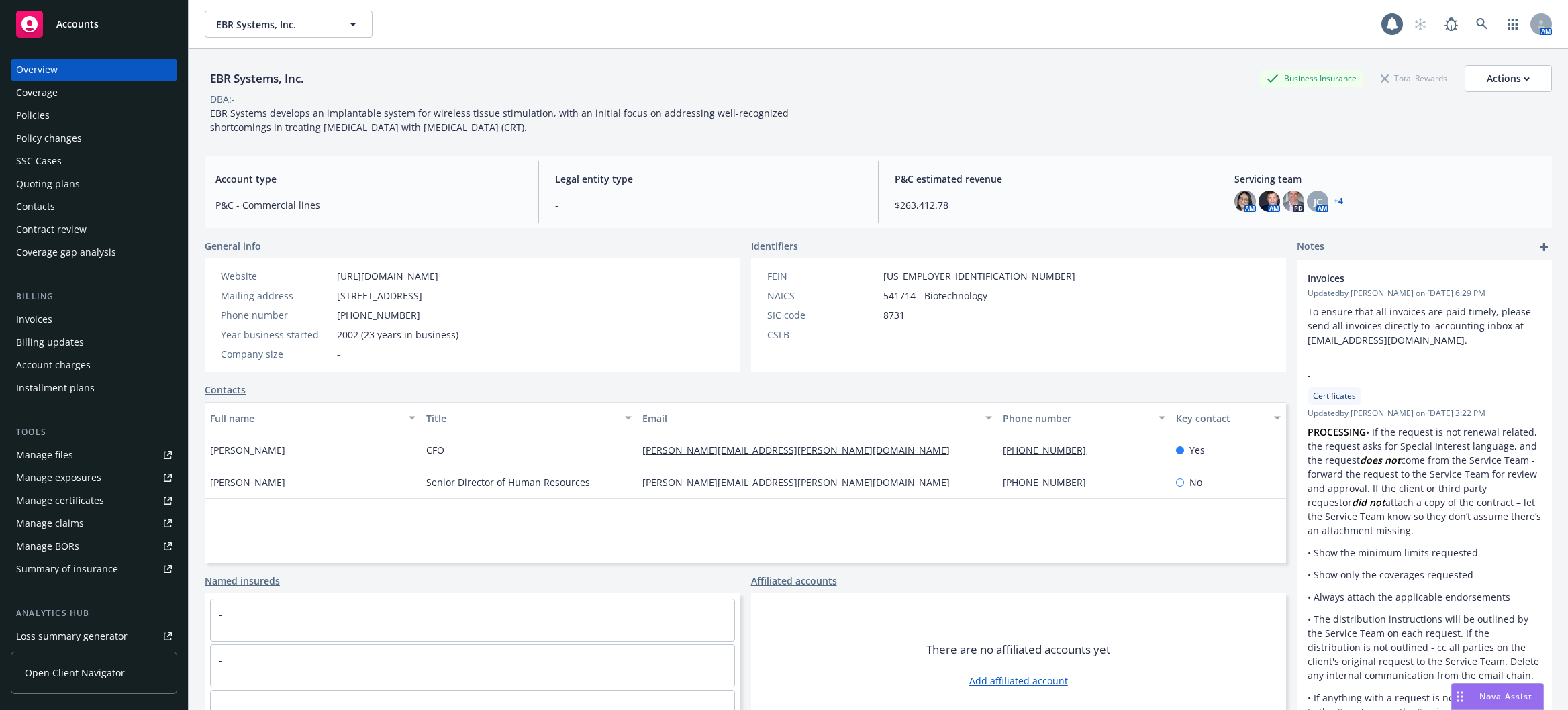
click at [39, 119] on div "Policies" at bounding box center [33, 115] width 33 height 21
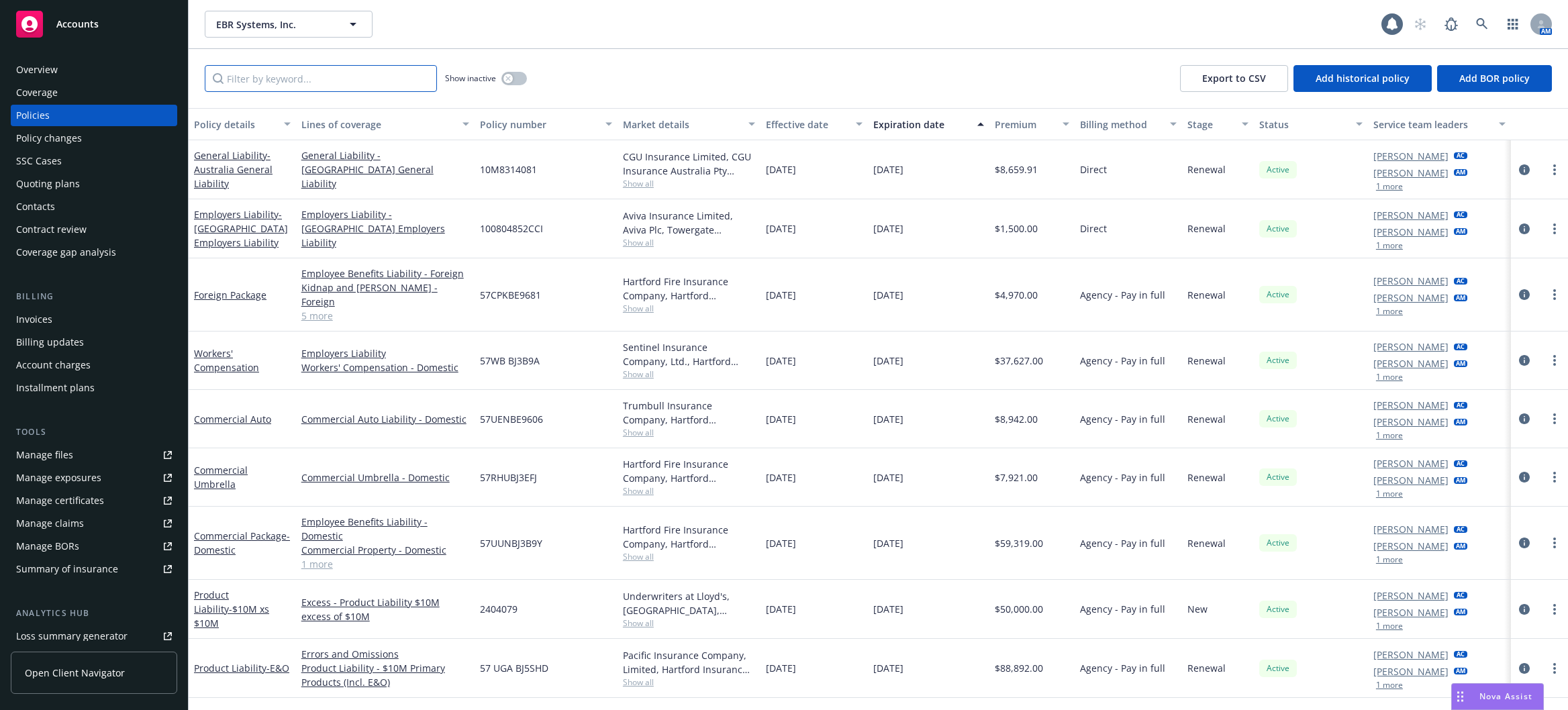
click at [280, 89] on input "Filter by keyword..." at bounding box center [321, 78] width 233 height 27
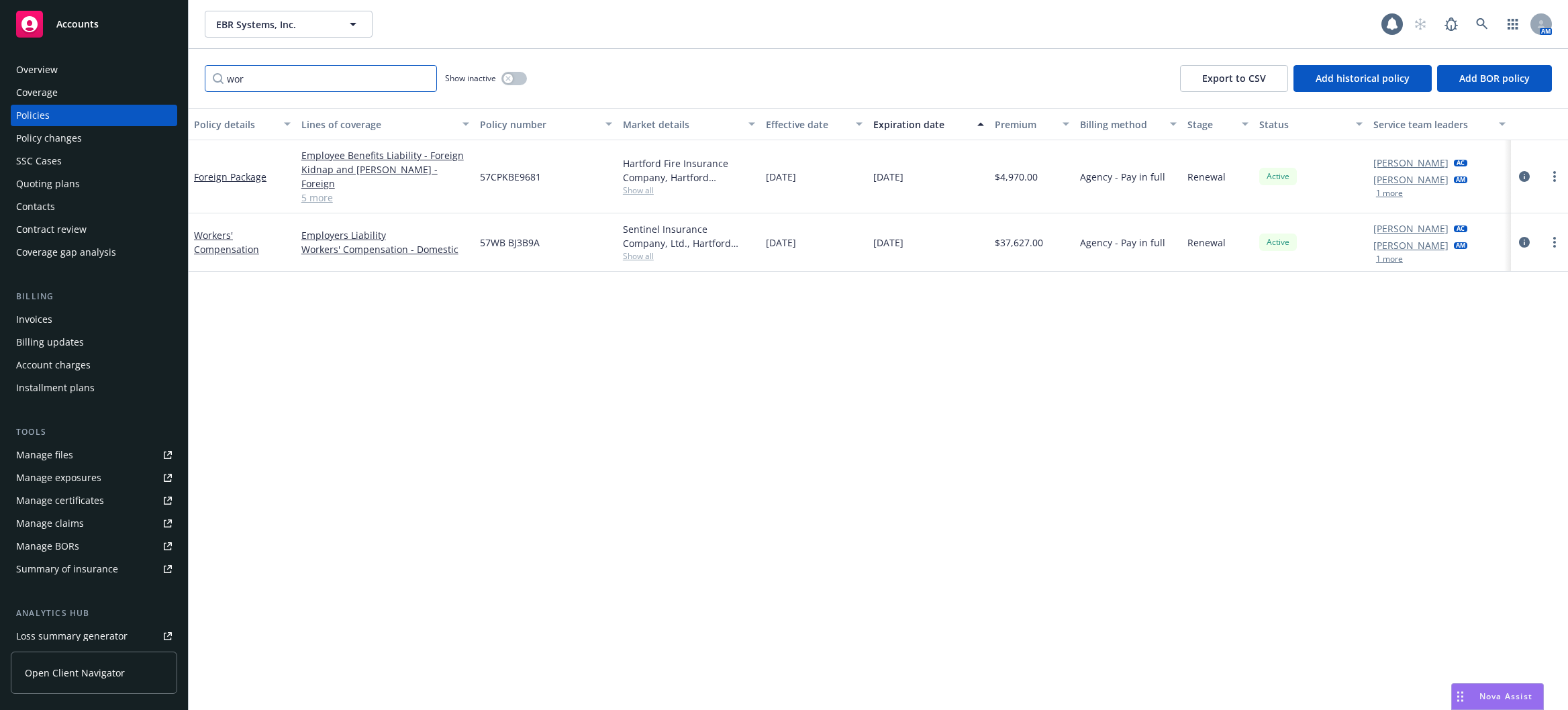
type input "wor"
drag, startPoint x: 539, startPoint y: 232, endPoint x: 479, endPoint y: 232, distance: 60.0
click at [479, 232] on div "57WB BJ3B9A" at bounding box center [546, 242] width 143 height 59
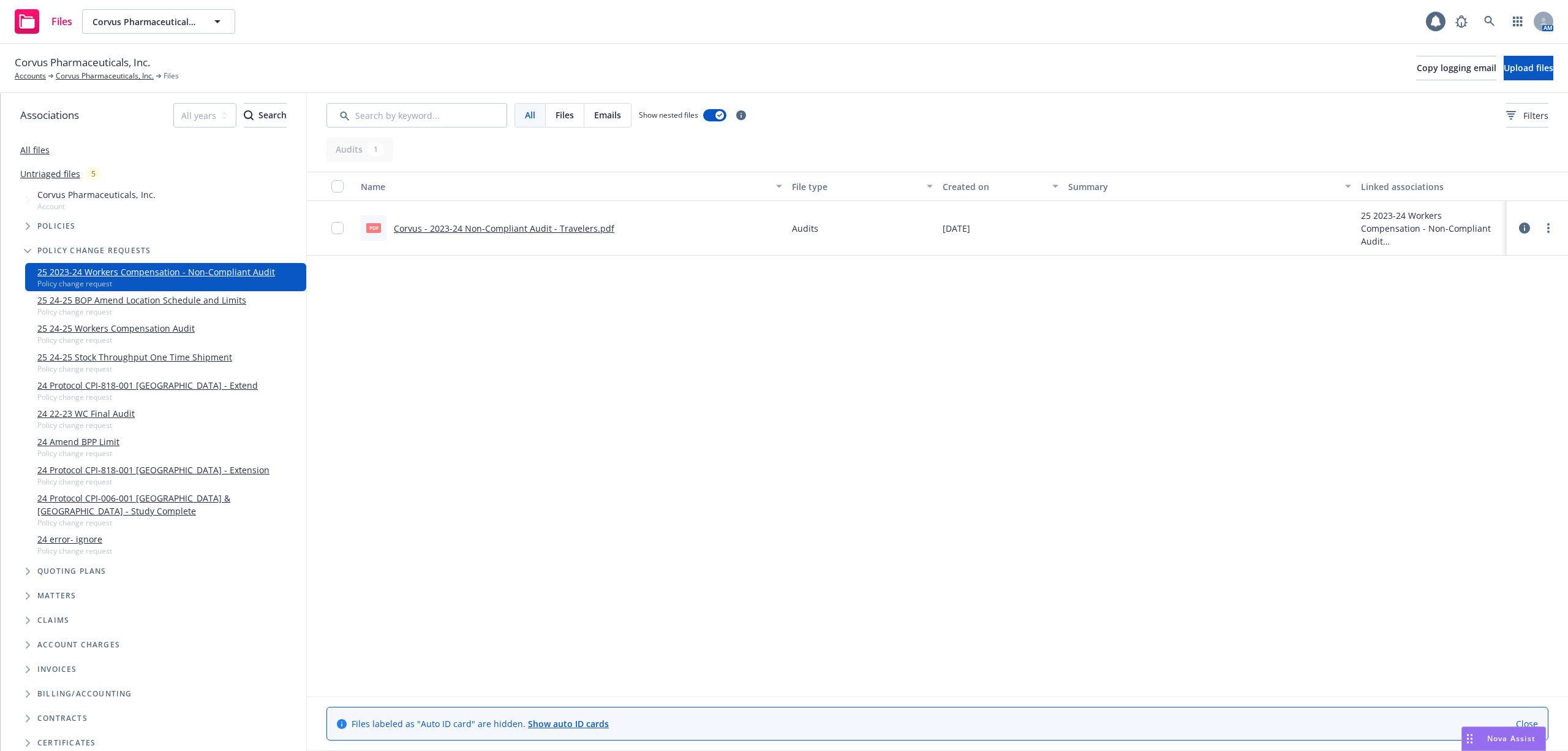
click at [556, 233] on link "Corvus - 2023-24 Non-Compliant Audit - Travelers.pdf" at bounding box center [504, 229] width 220 height 12
